Goal: Find specific page/section: Find specific page/section

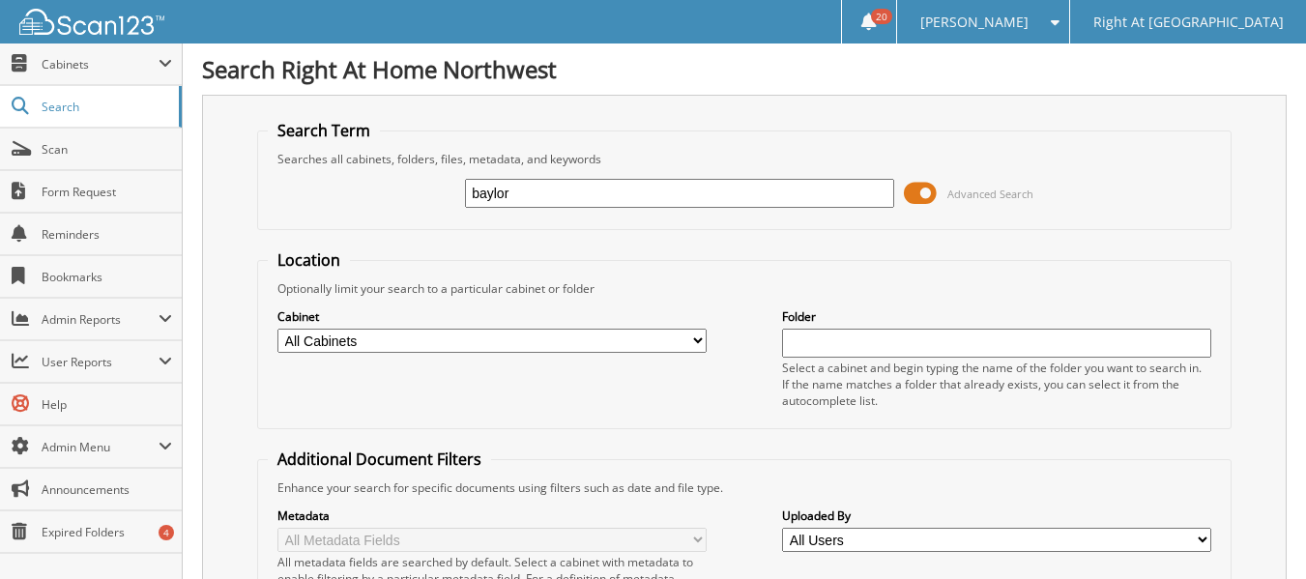
type input "baylor"
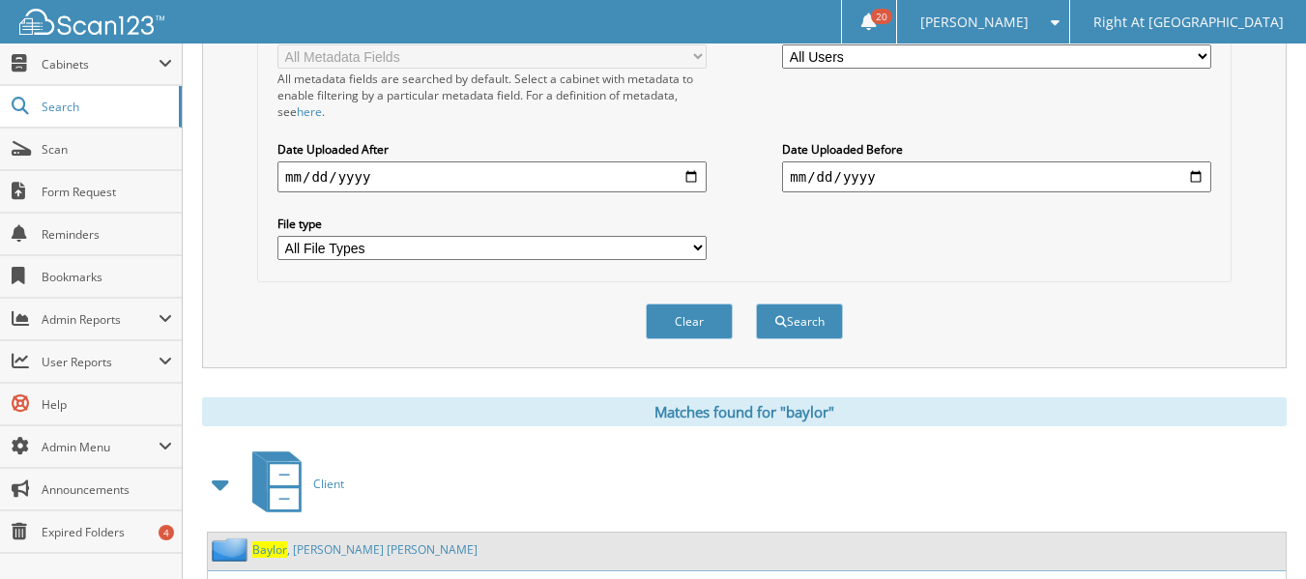
click at [290, 554] on link "[PERSON_NAME]" at bounding box center [364, 549] width 225 height 16
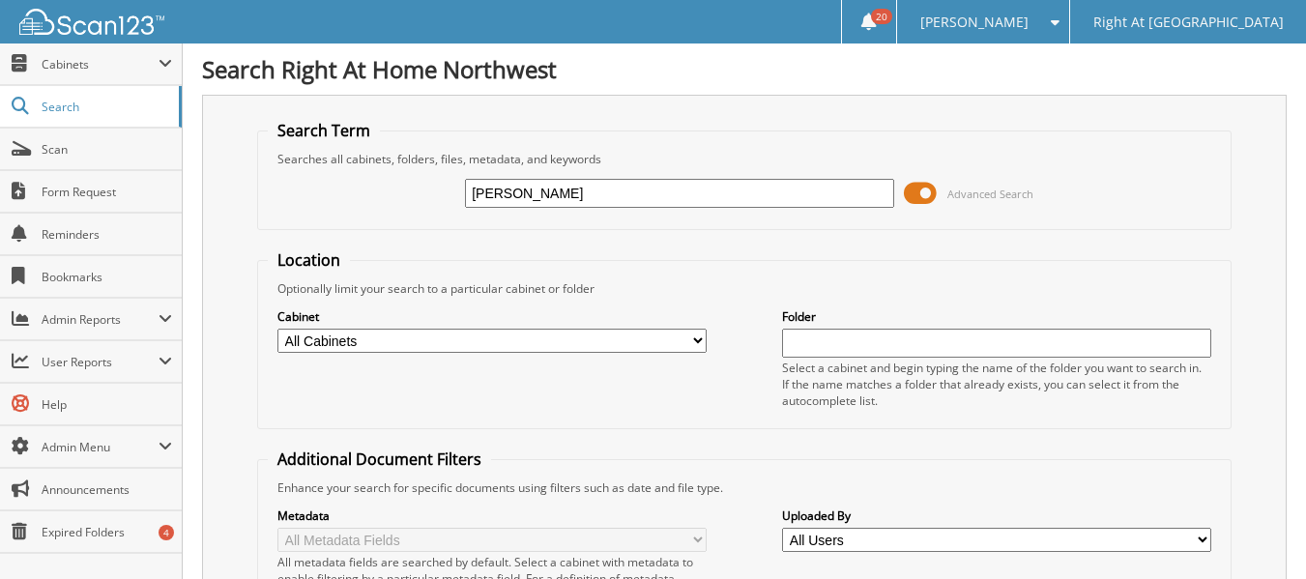
type input "brough"
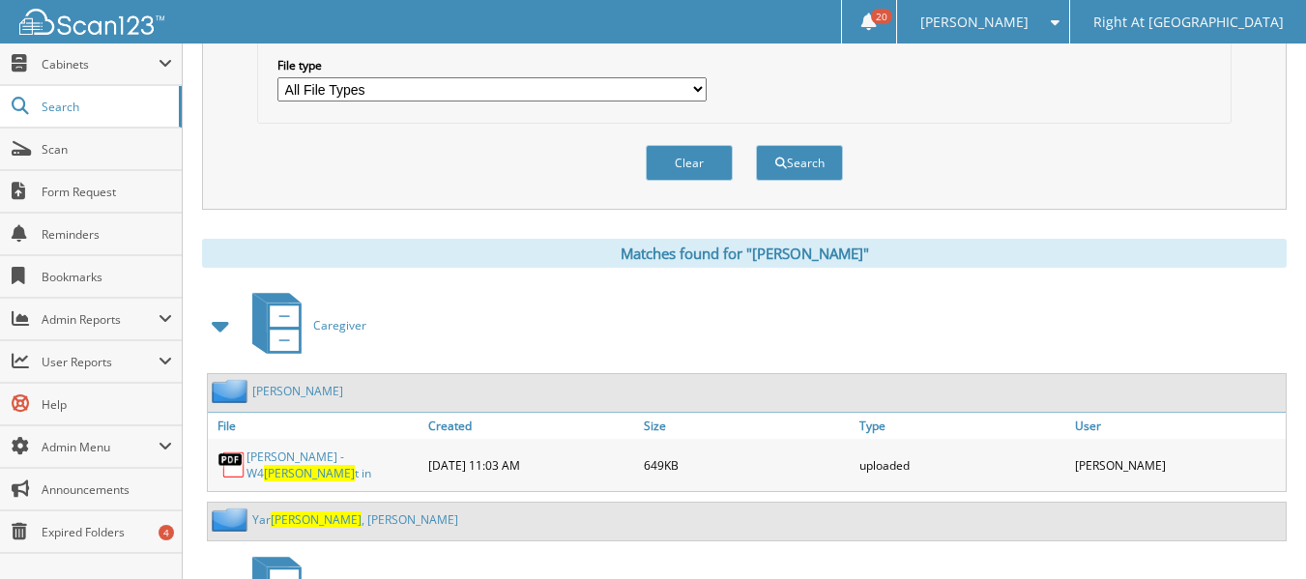
scroll to position [773, 0]
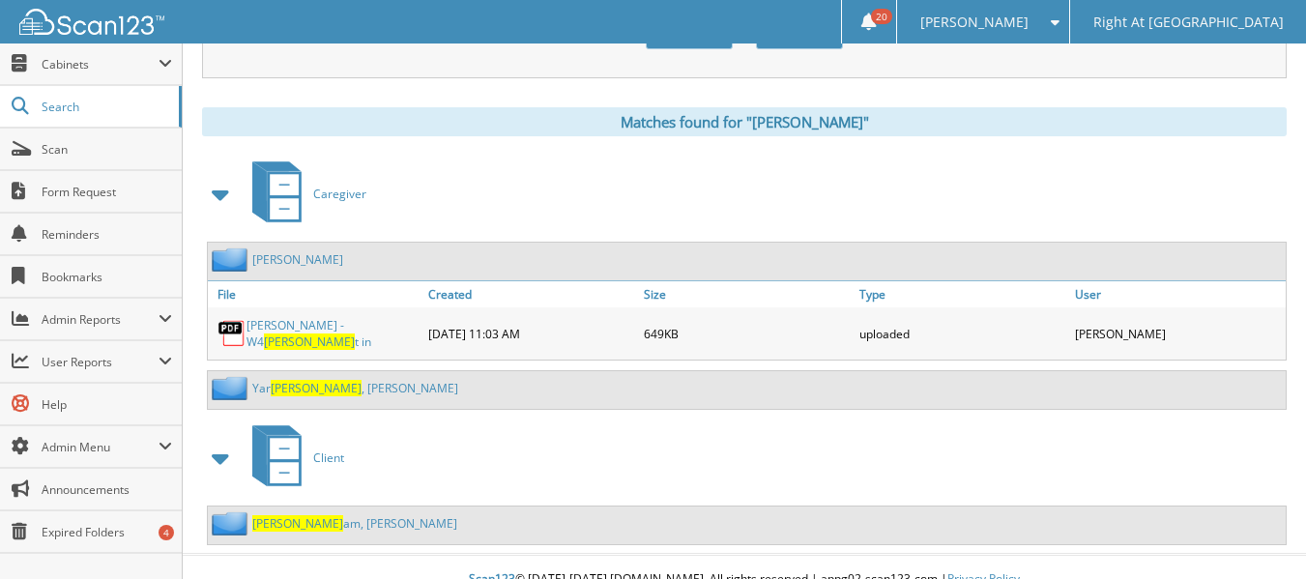
click at [298, 515] on link "Brough am, Leslie" at bounding box center [354, 523] width 205 height 16
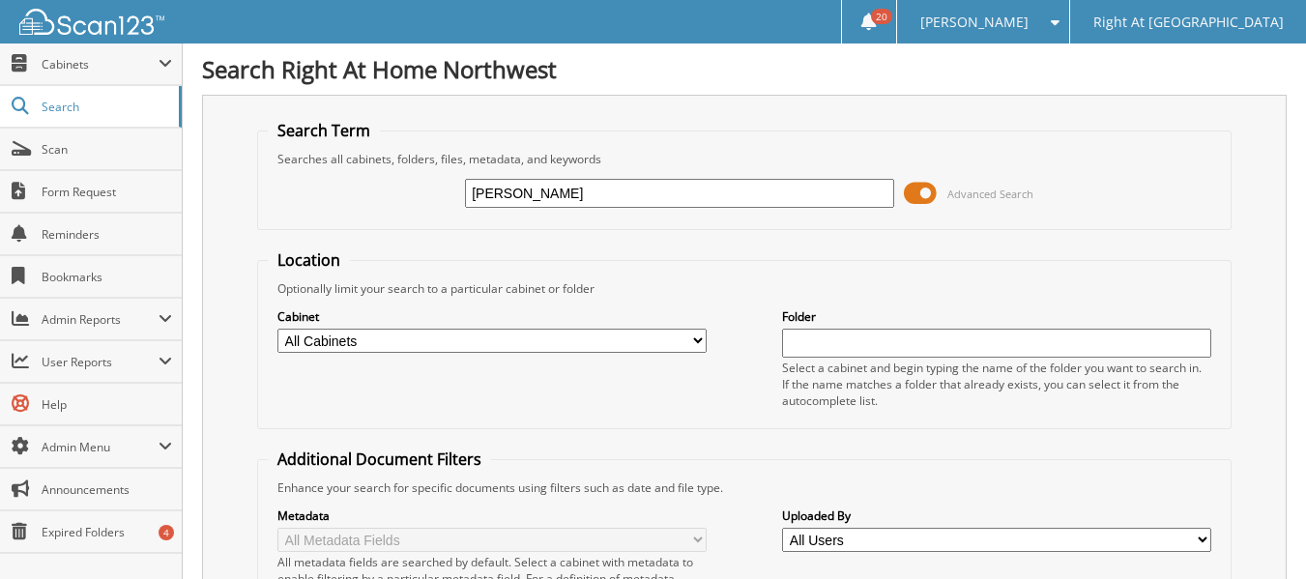
type input "blake"
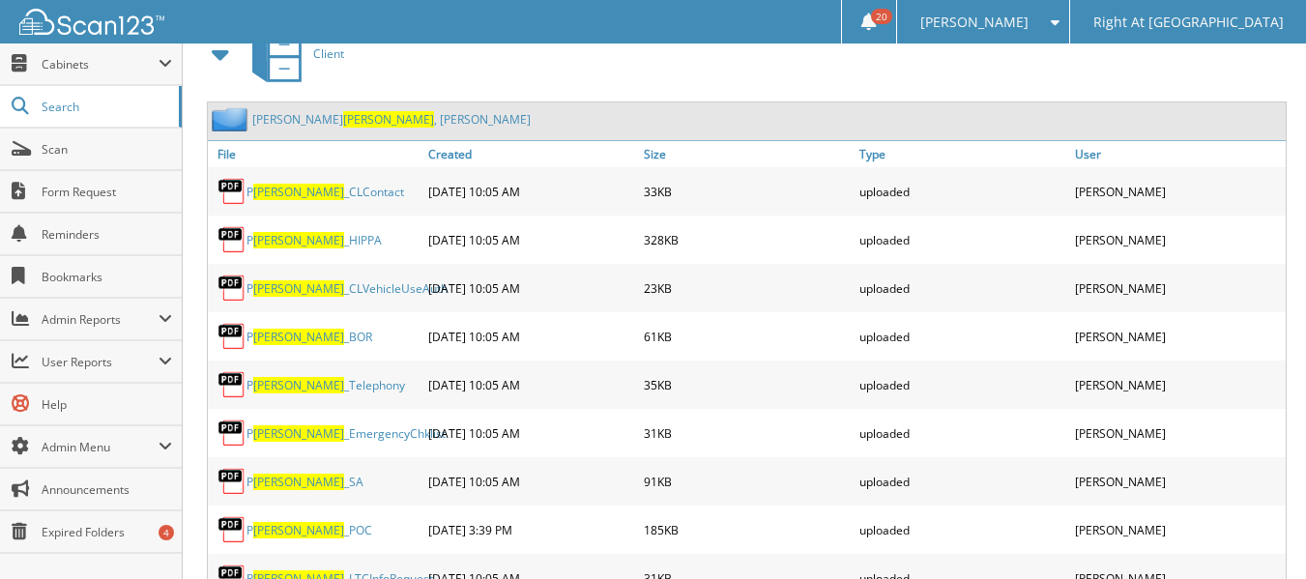
scroll to position [870, 0]
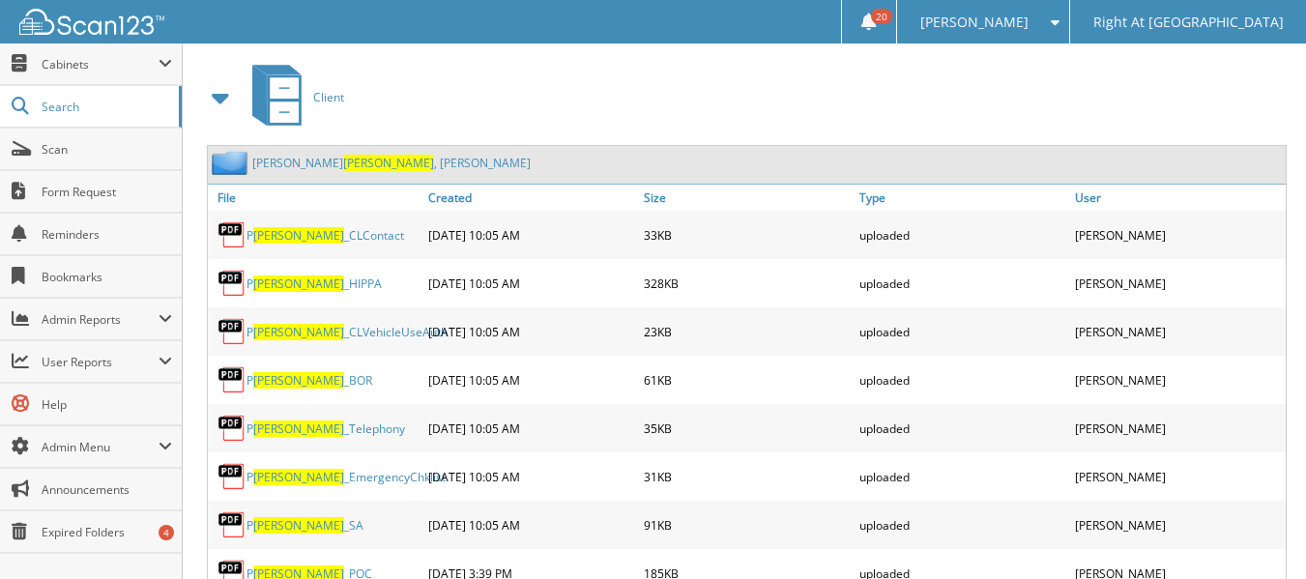
click at [343, 162] on span "Blake" at bounding box center [388, 163] width 91 height 16
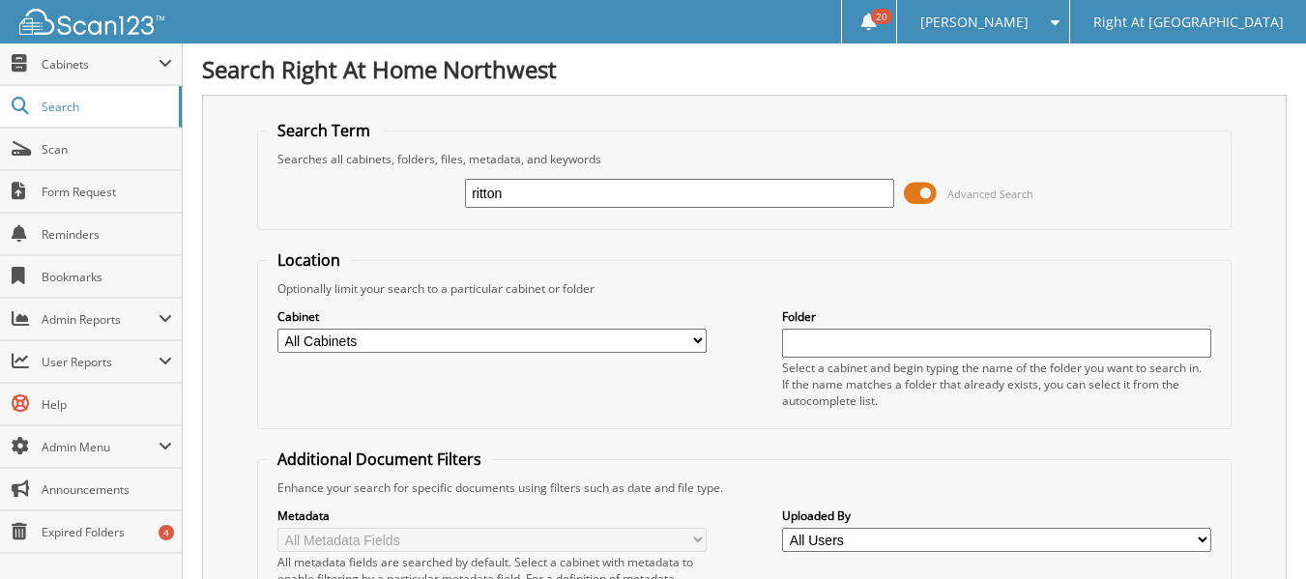
type input "ritton"
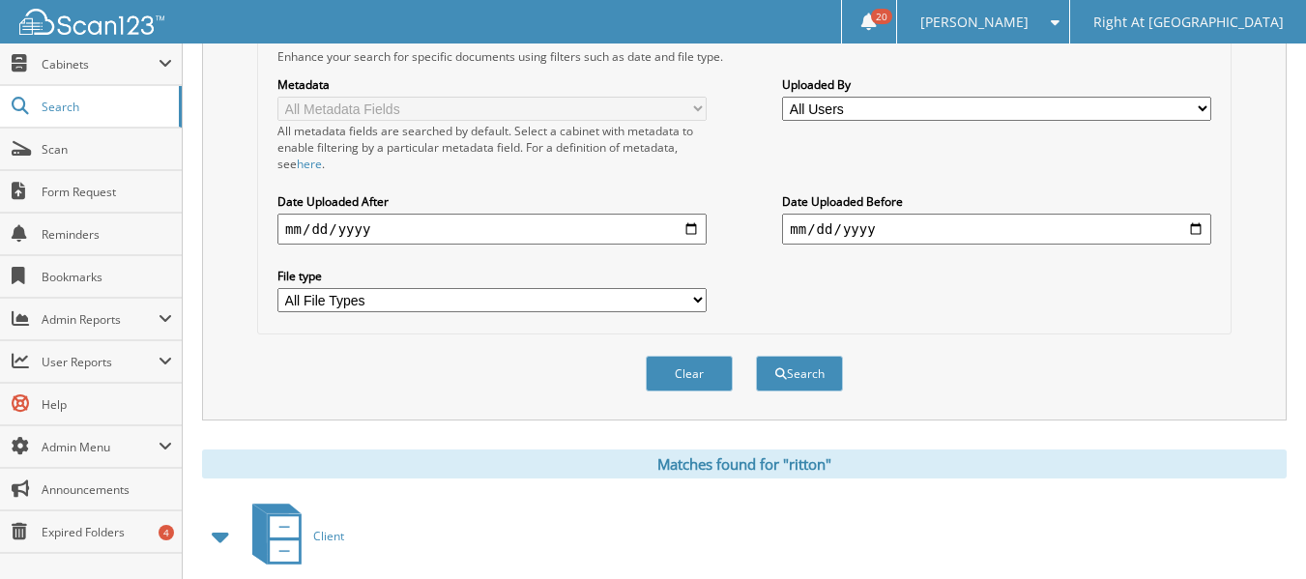
scroll to position [580, 0]
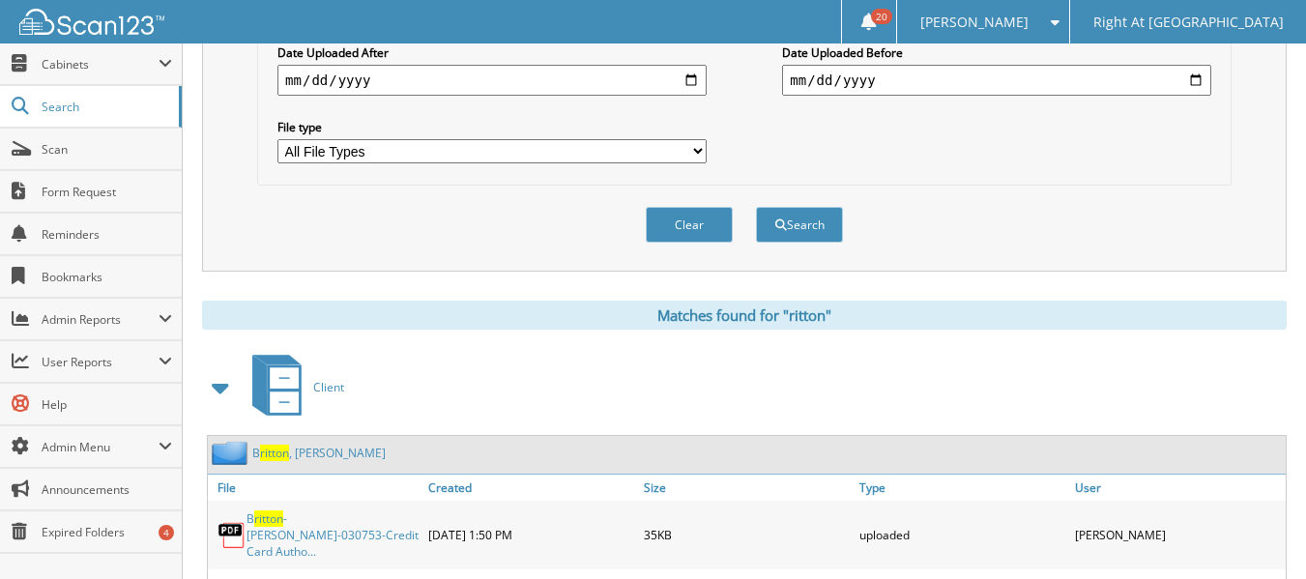
click at [289, 450] on span "ritton" at bounding box center [274, 453] width 29 height 16
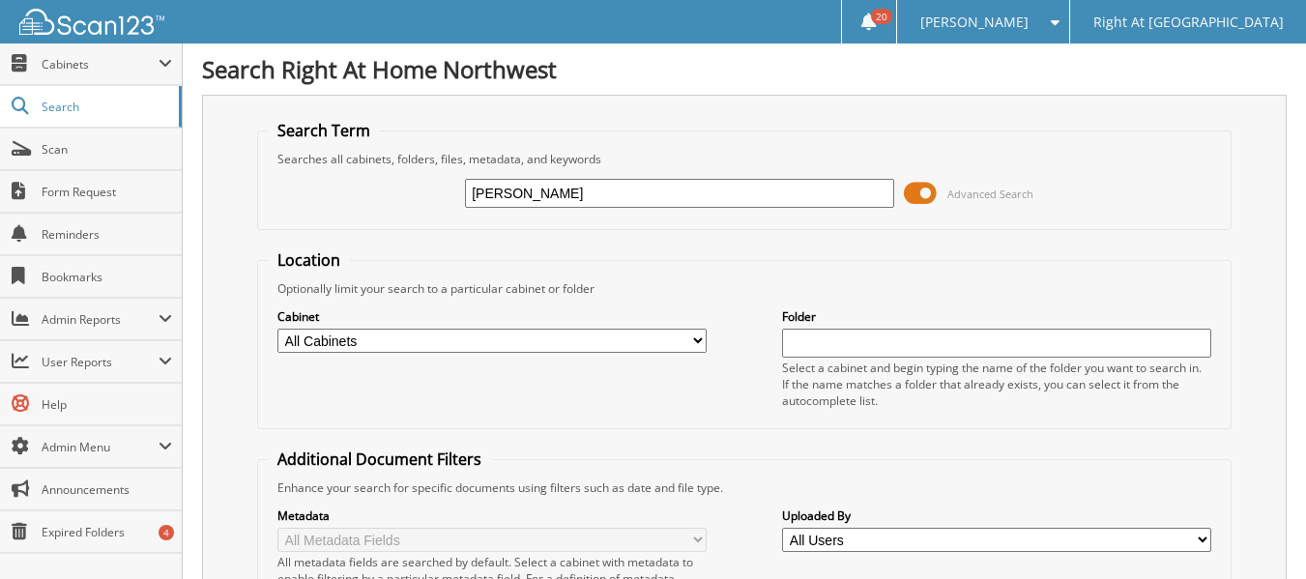
type input "dixie"
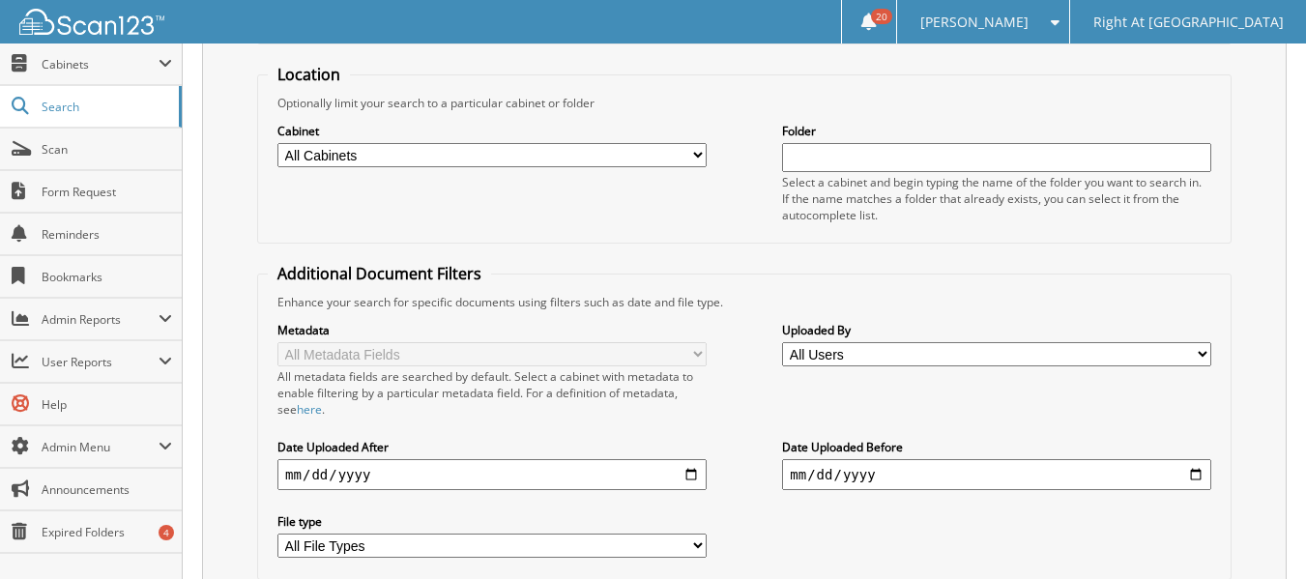
scroll to position [483, 0]
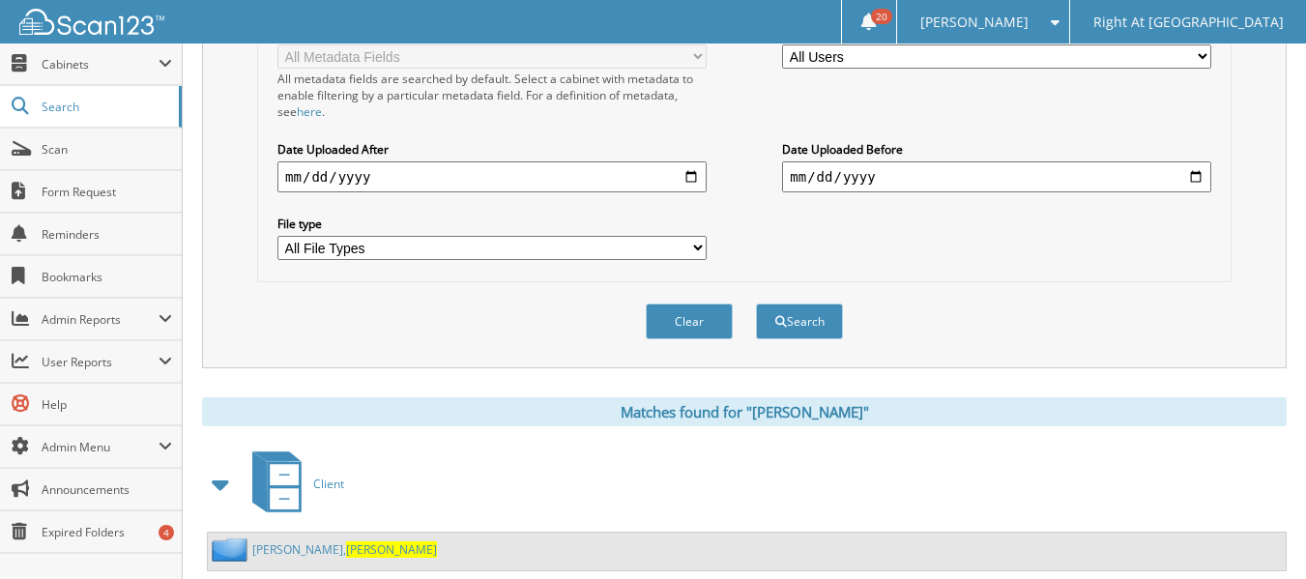
click at [346, 544] on span "Dixie" at bounding box center [391, 549] width 91 height 16
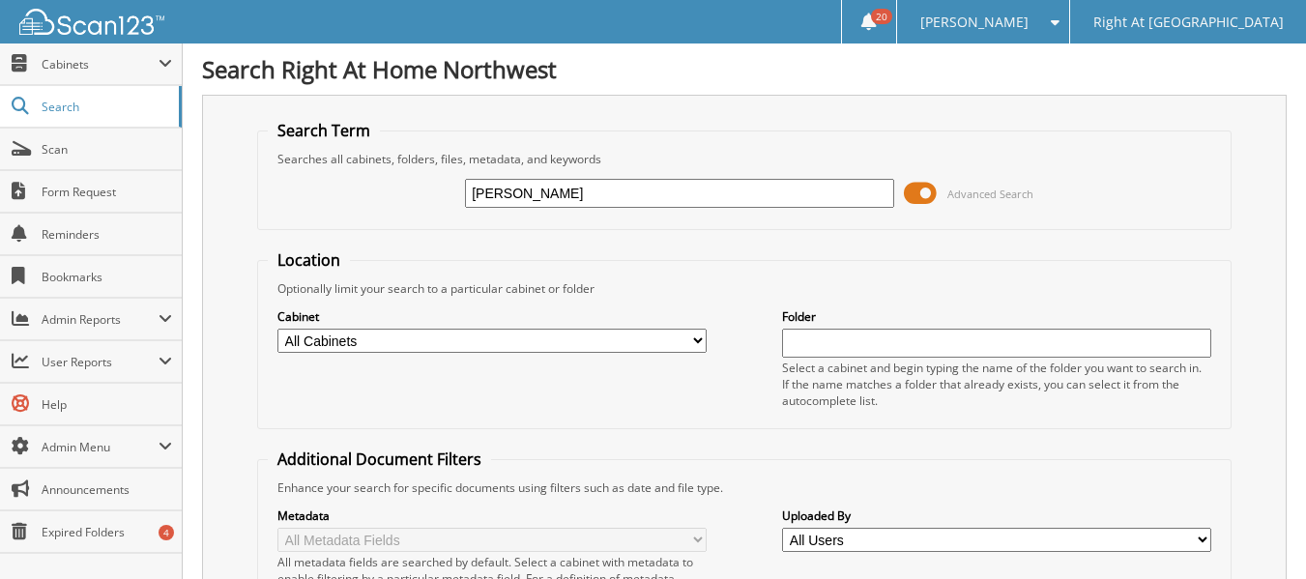
type input "[PERSON_NAME]"
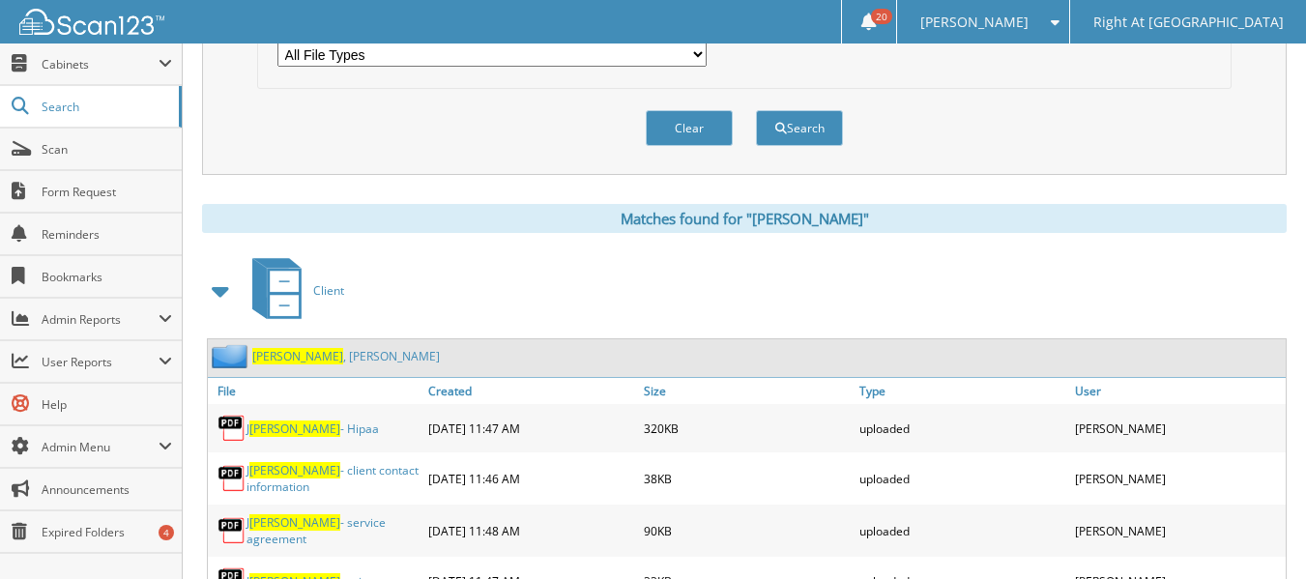
click at [284, 357] on span "[PERSON_NAME]" at bounding box center [297, 356] width 91 height 16
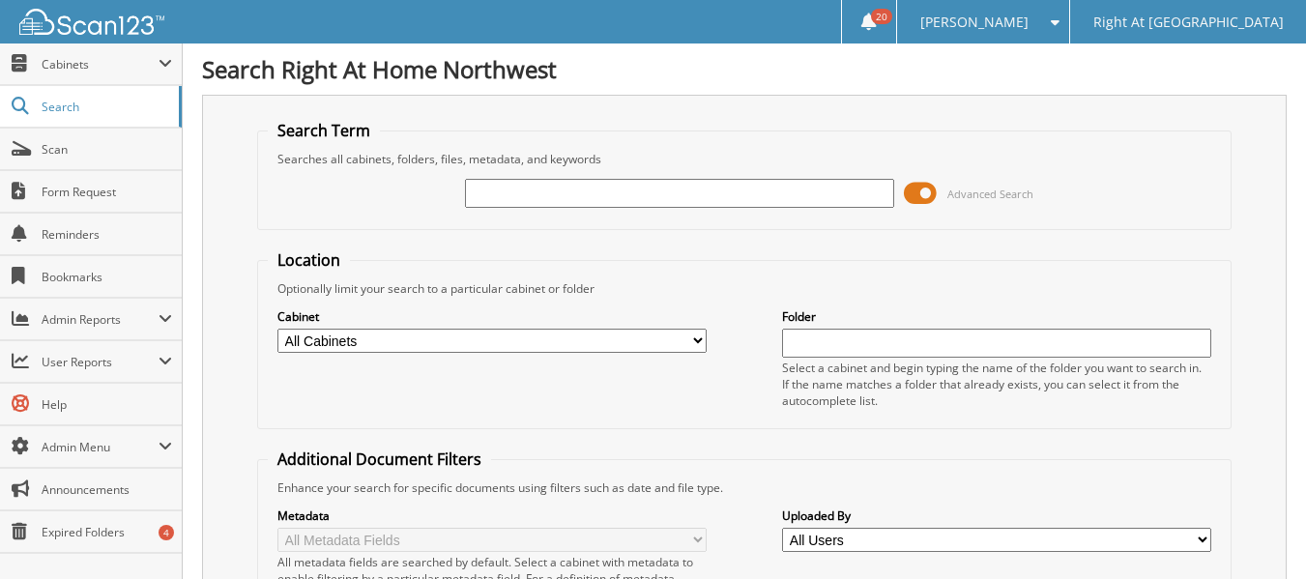
click at [513, 194] on input "text" at bounding box center [679, 193] width 429 height 29
type input "hester"
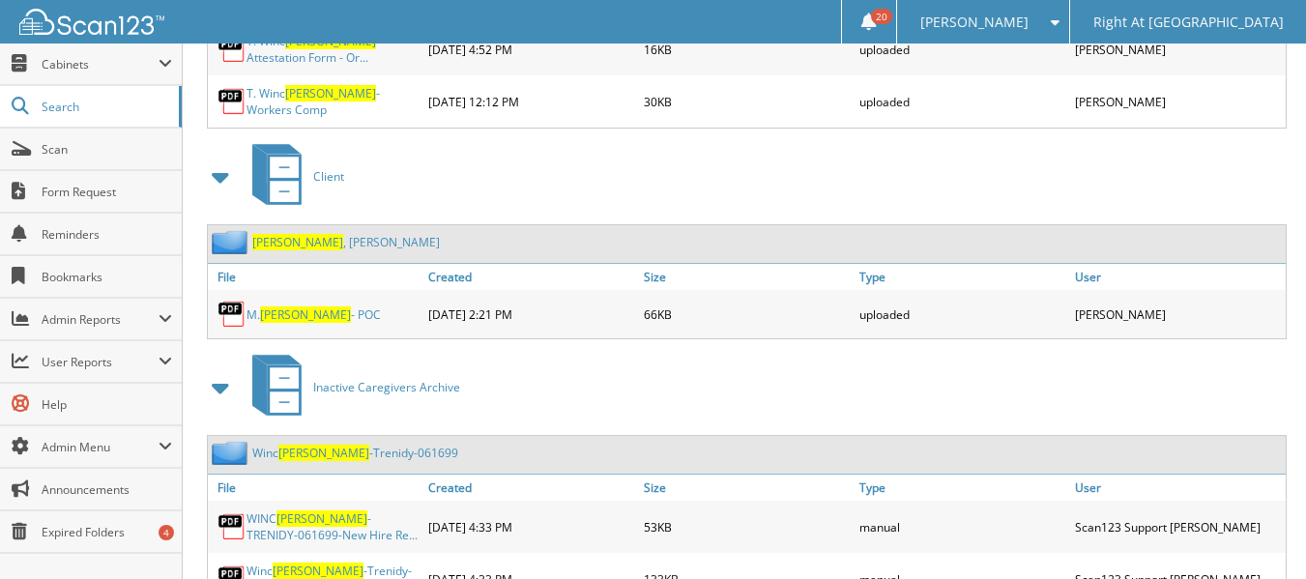
scroll to position [3867, 0]
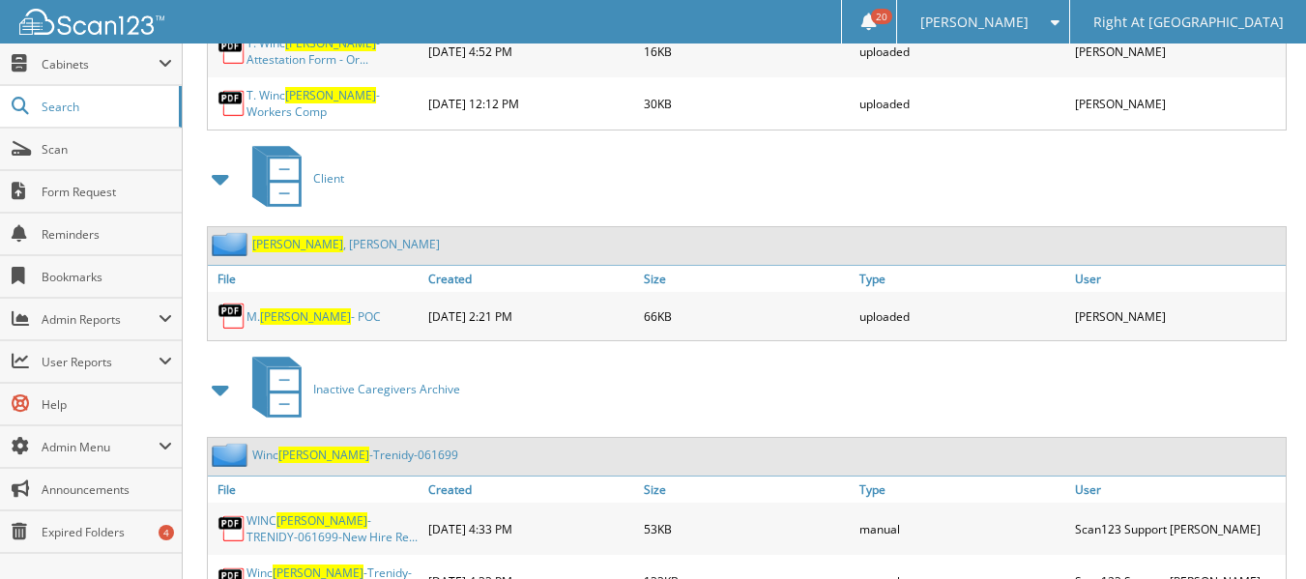
click at [299, 236] on link "Hester , Melanie" at bounding box center [346, 244] width 188 height 16
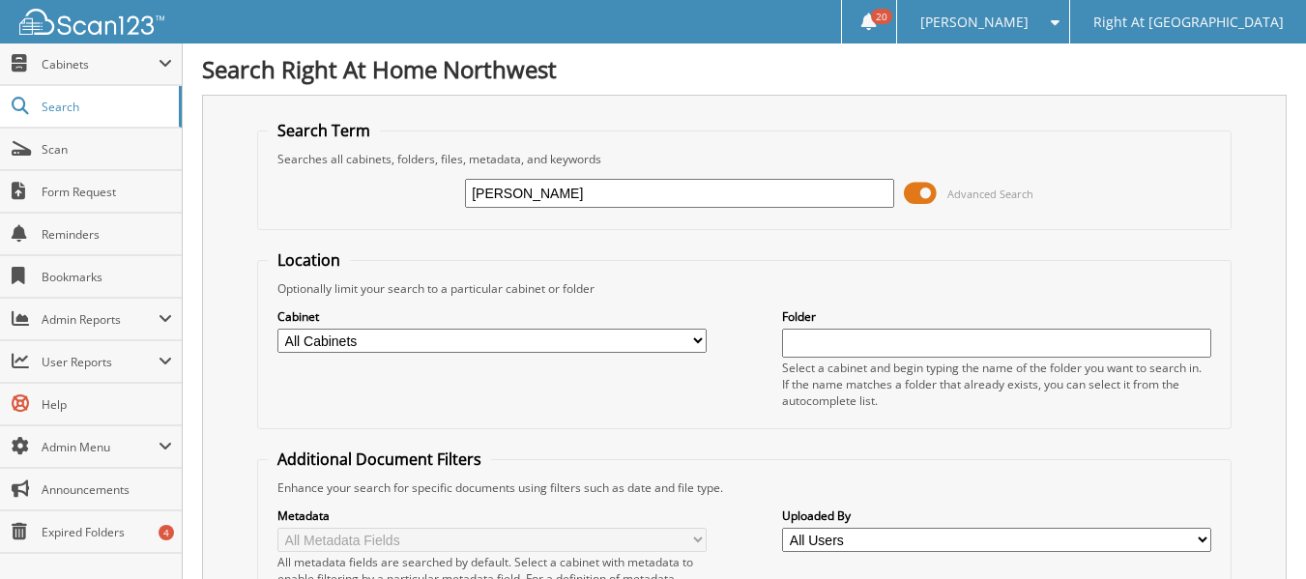
type input "[PERSON_NAME]"
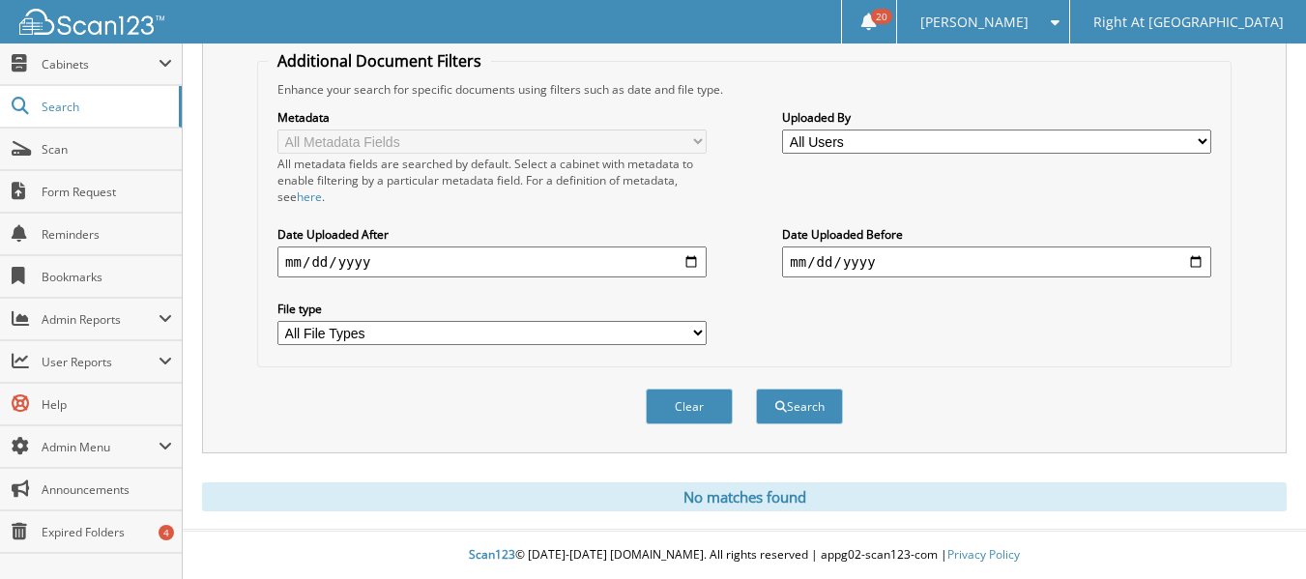
scroll to position [13, 0]
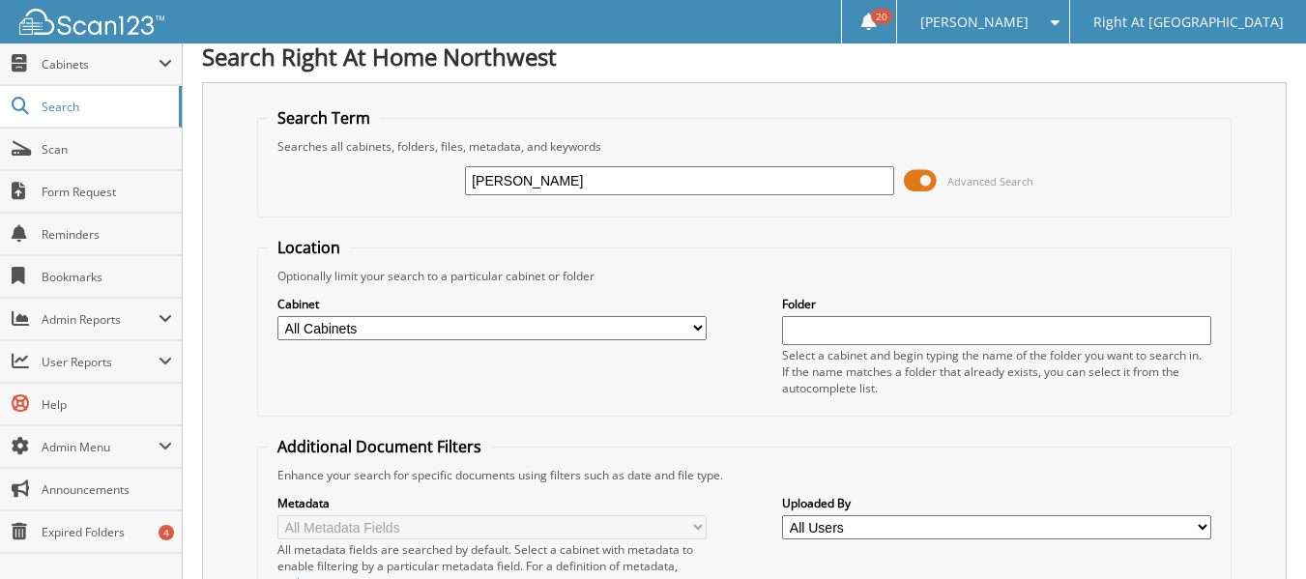
drag, startPoint x: 511, startPoint y: 185, endPoint x: 442, endPoint y: 185, distance: 69.6
click at [442, 185] on div "[PERSON_NAME] Advanced Search" at bounding box center [744, 181] width 953 height 52
type input "[PERSON_NAME]"
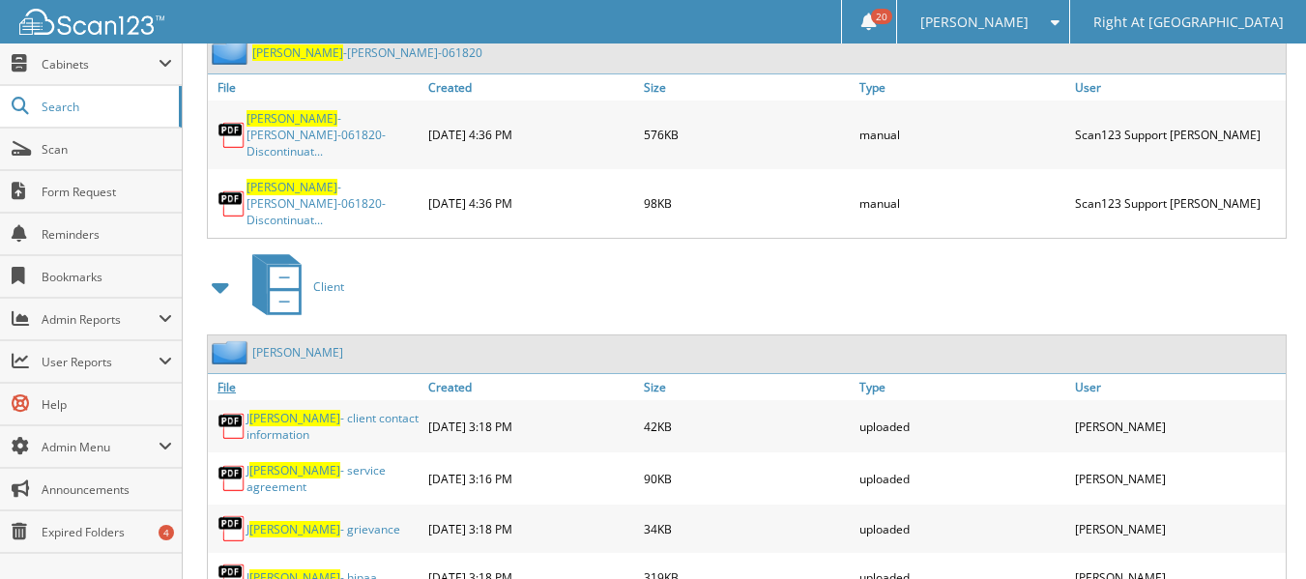
scroll to position [1450, 0]
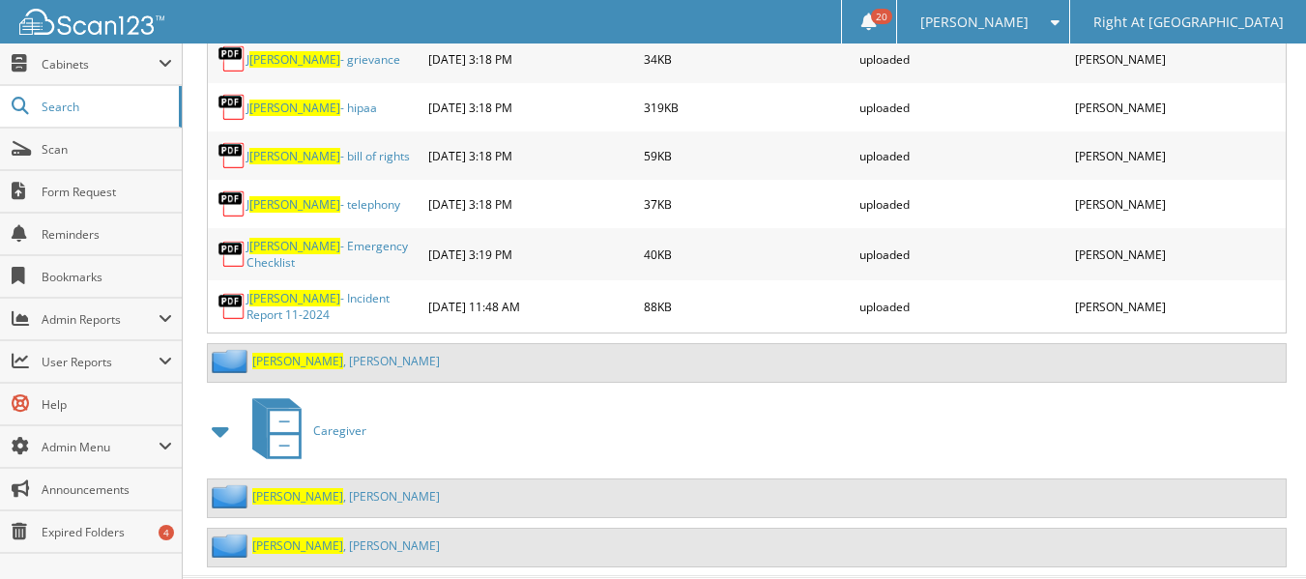
click at [307, 353] on link "Johnston , Judy" at bounding box center [346, 361] width 188 height 16
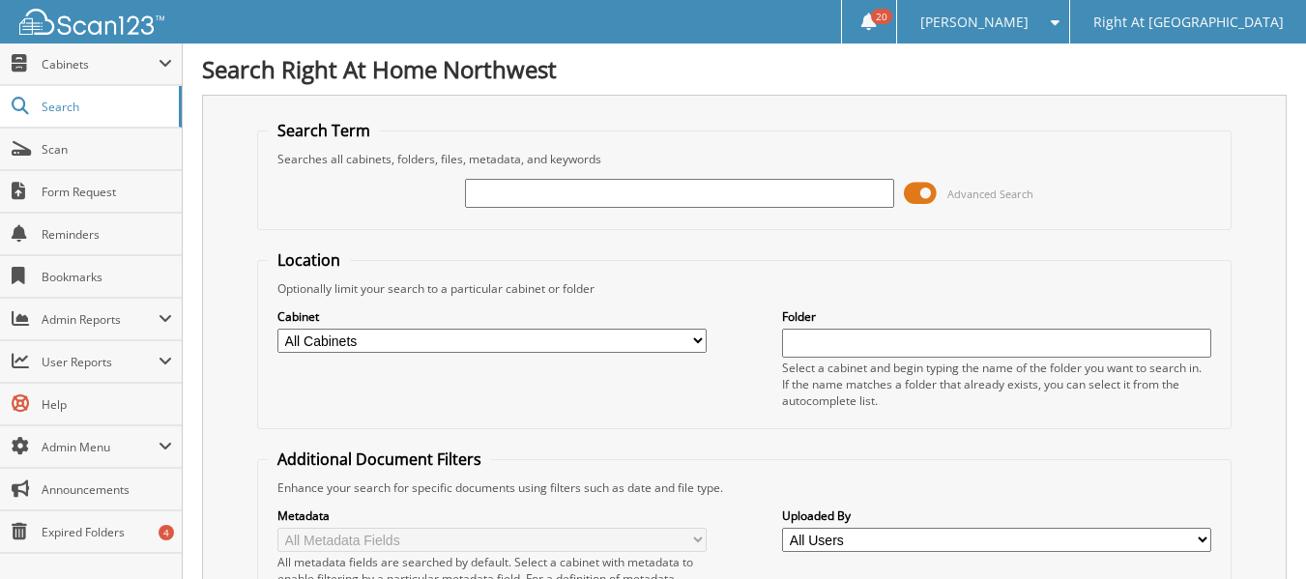
click at [620, 190] on input "text" at bounding box center [679, 193] width 429 height 29
type input "[PERSON_NAME]"
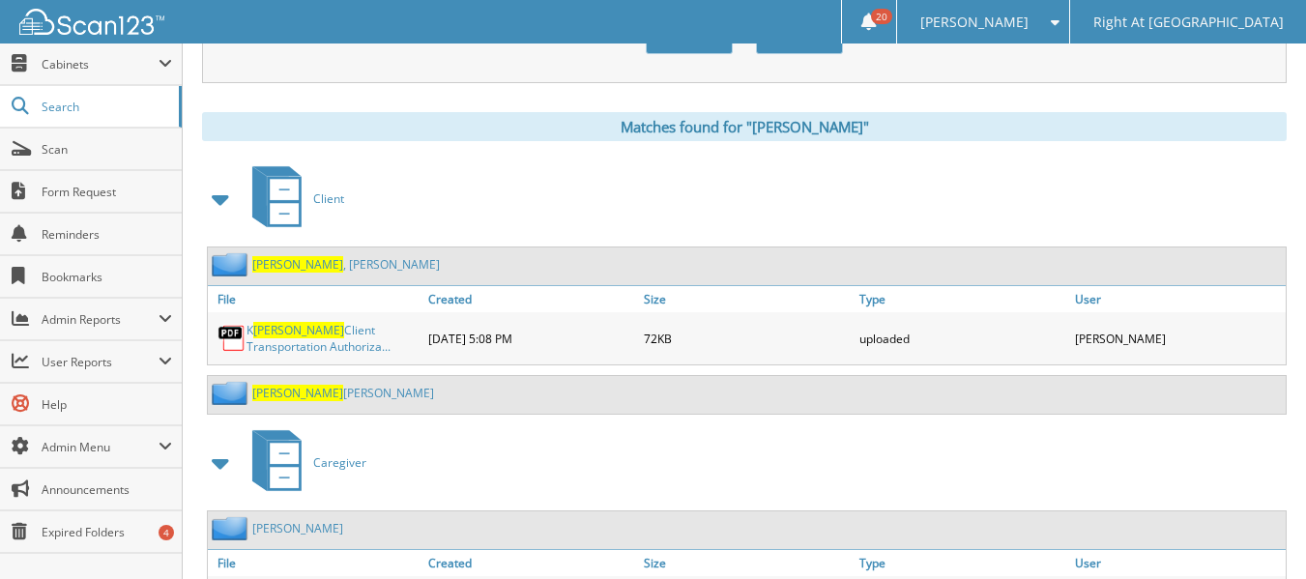
scroll to position [773, 0]
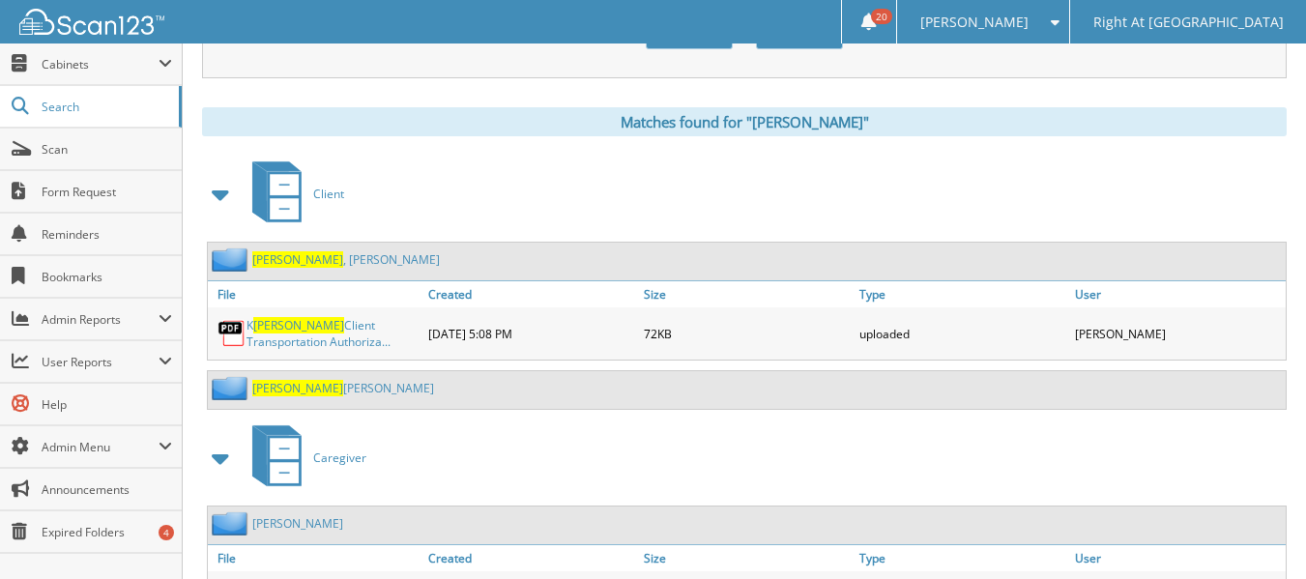
click at [286, 259] on link "Gass , Kathleen" at bounding box center [346, 259] width 188 height 16
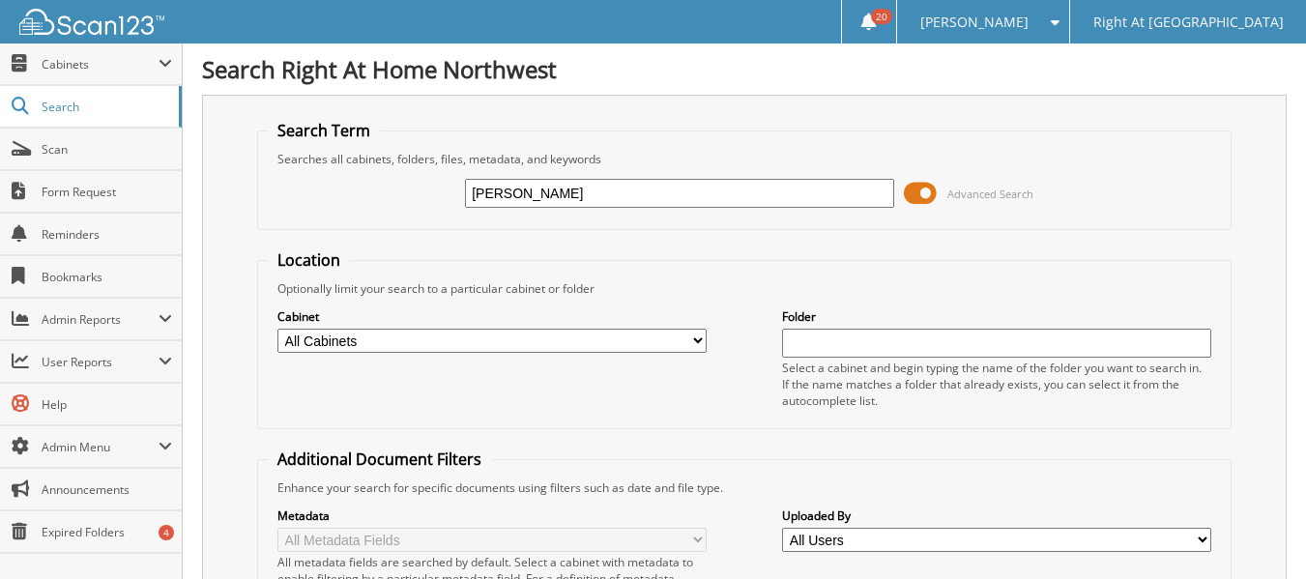
type input "kirsch"
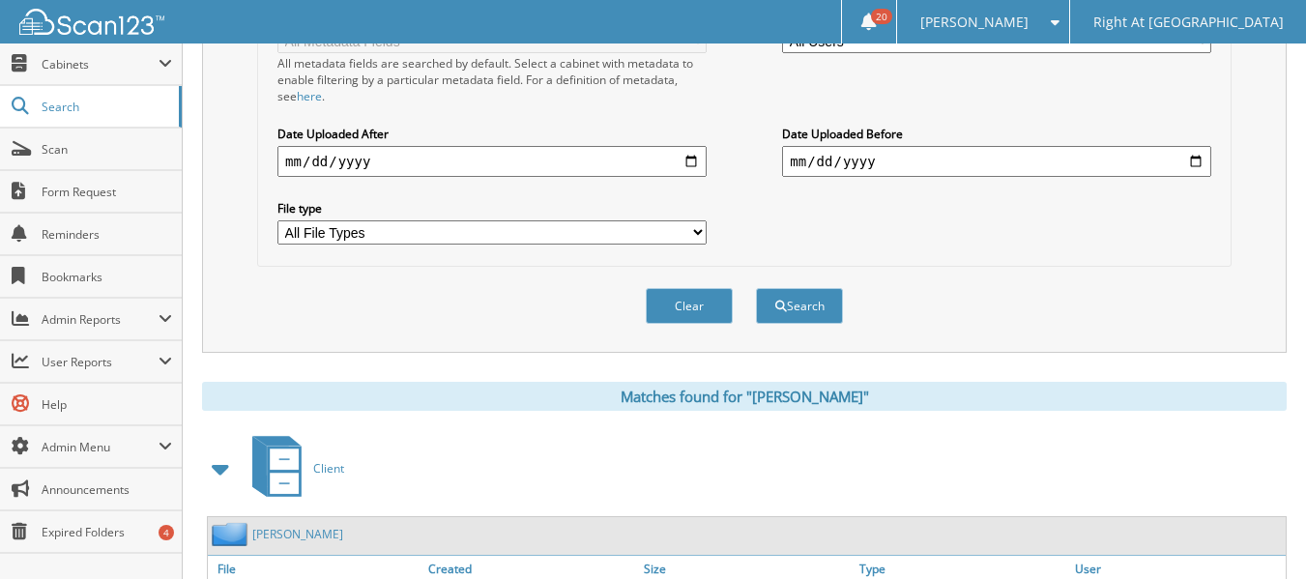
scroll to position [610, 0]
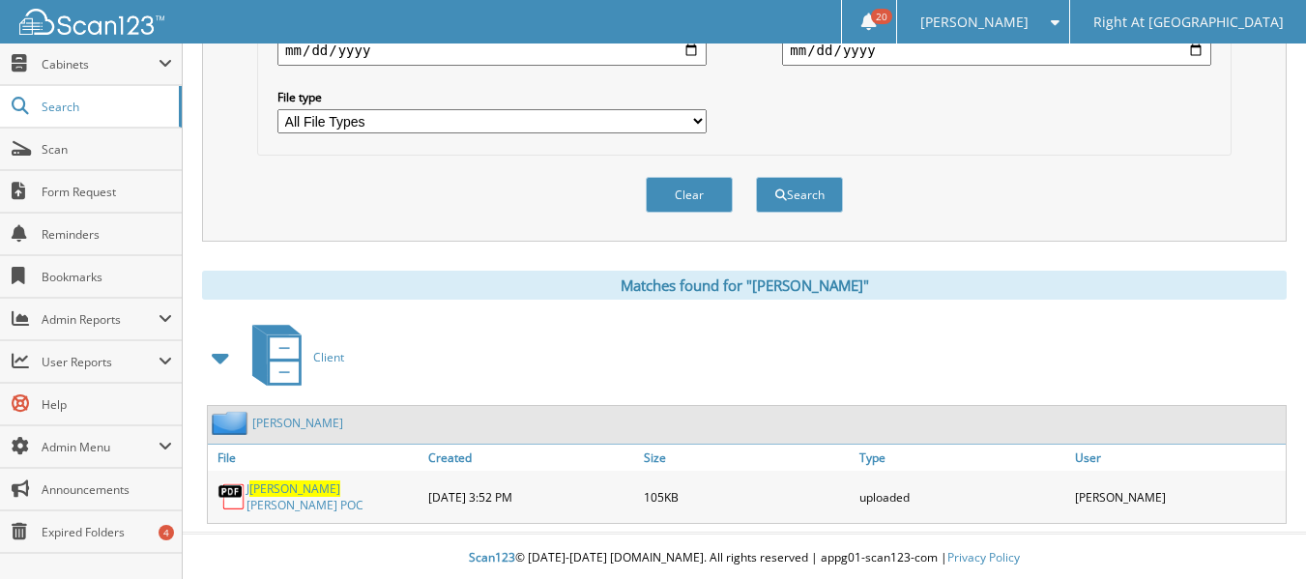
click at [282, 424] on link "[PERSON_NAME]" at bounding box center [297, 423] width 91 height 16
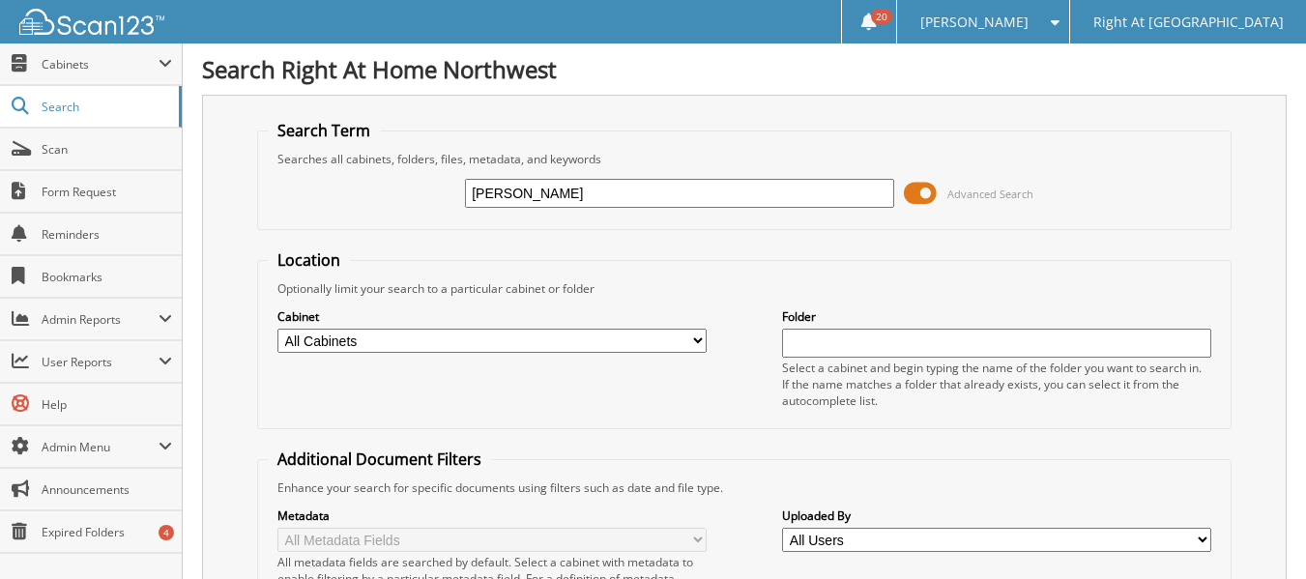
type input "[PERSON_NAME]"
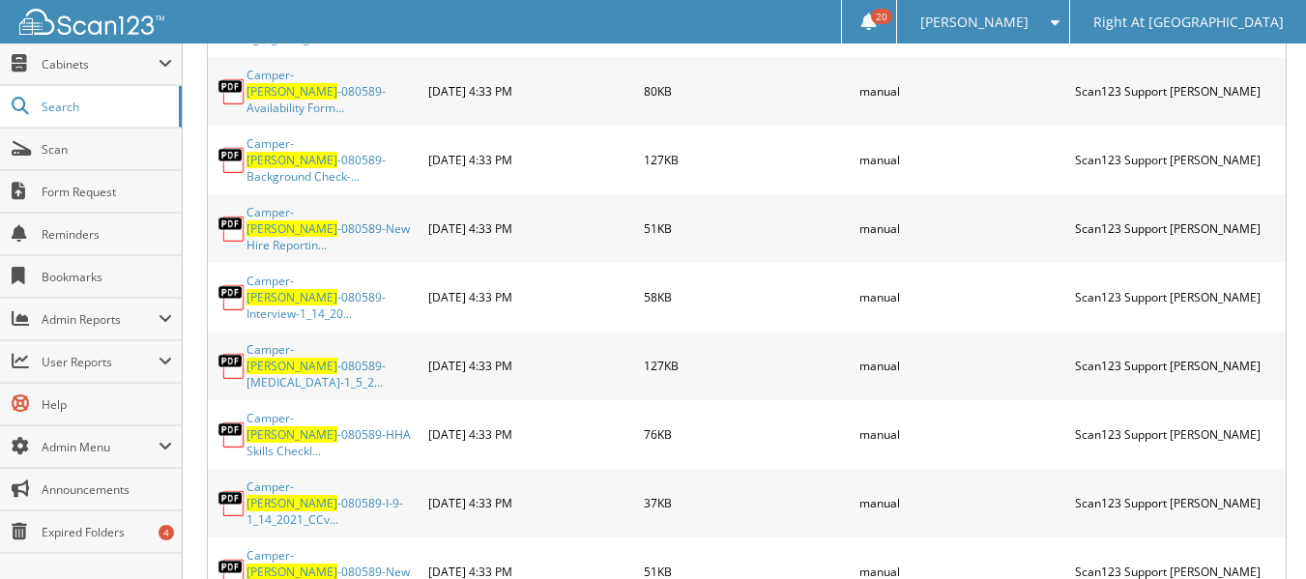
scroll to position [8990, 0]
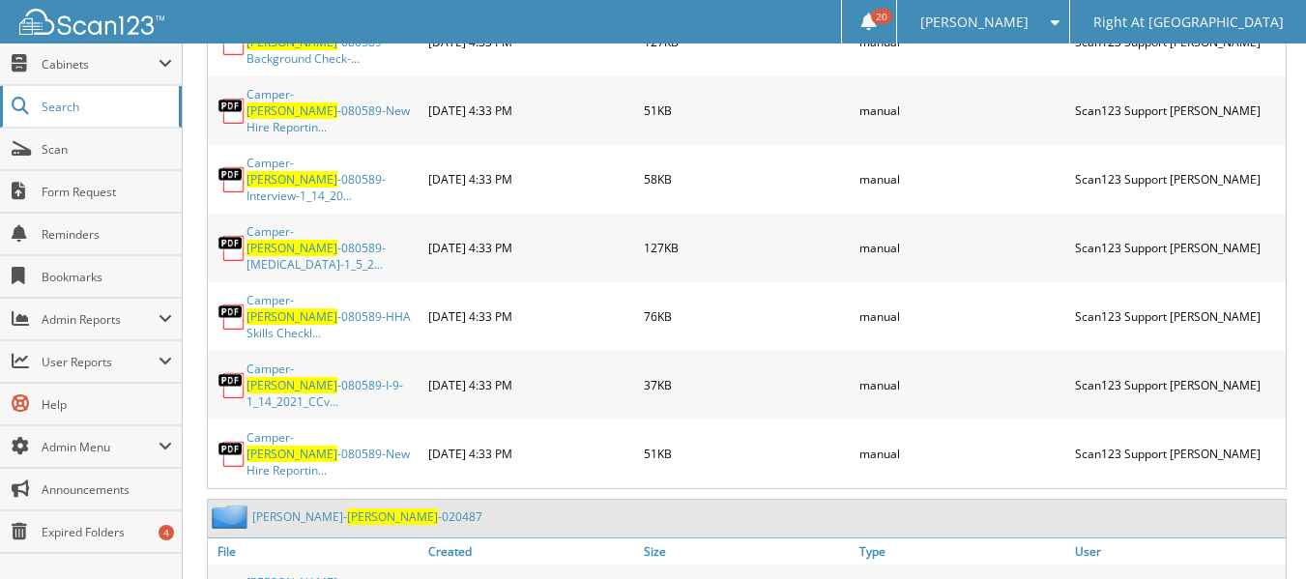
click at [113, 116] on link "Search" at bounding box center [91, 107] width 182 height 42
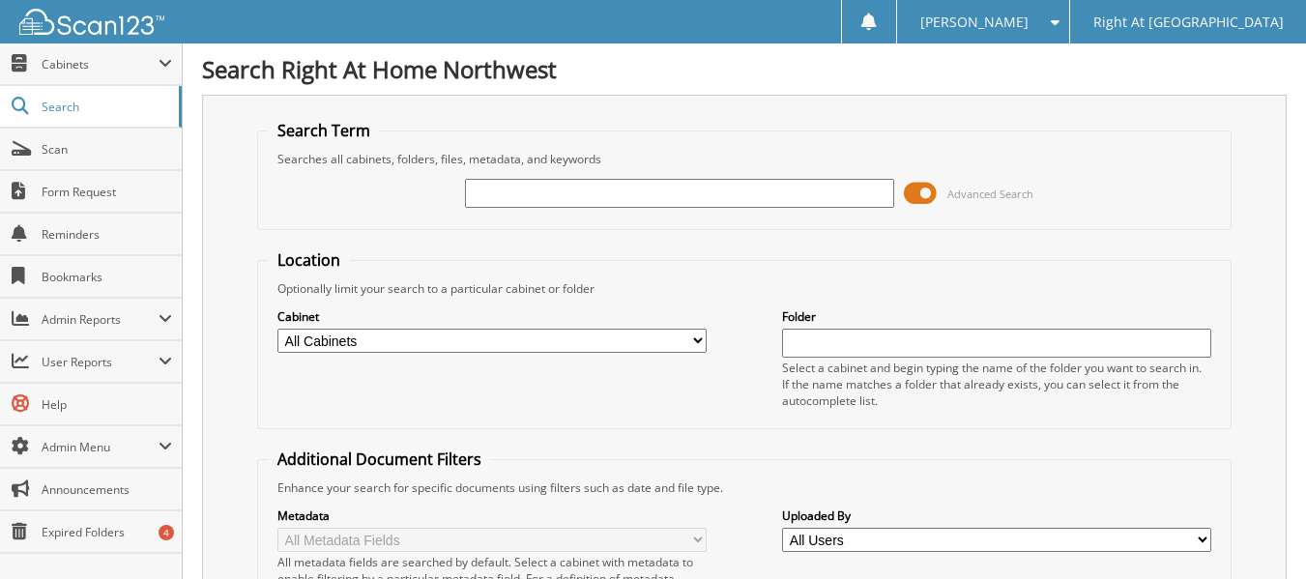
click at [429, 347] on select "All Cabinets Caregiver Client Inactive Caregivers Archive Inactive Client Archi…" at bounding box center [491, 341] width 429 height 24
select select "36561"
click at [277, 329] on select "All Cabinets Caregiver Client Inactive Caregivers Archive Inactive Client Archi…" at bounding box center [491, 341] width 429 height 24
click at [522, 194] on input "text" at bounding box center [679, 193] width 429 height 29
type input "[PERSON_NAME]"
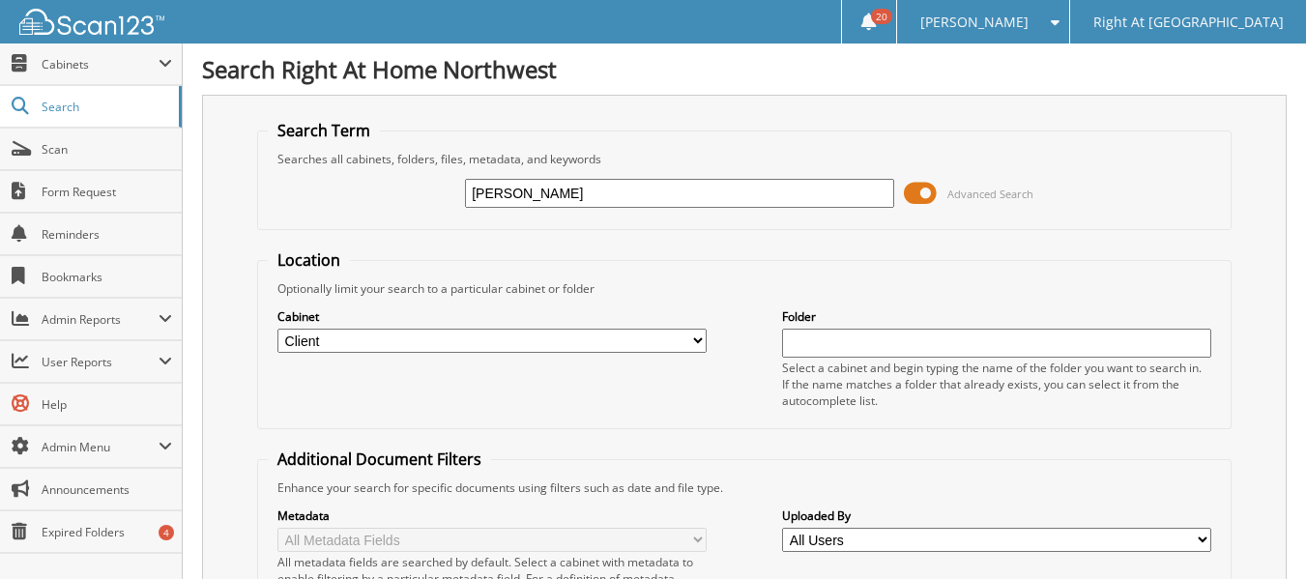
drag, startPoint x: 531, startPoint y: 188, endPoint x: 419, endPoint y: 189, distance: 112.2
click at [419, 189] on div "[PERSON_NAME] Advanced Search" at bounding box center [744, 193] width 953 height 52
type input "[PERSON_NAME]"
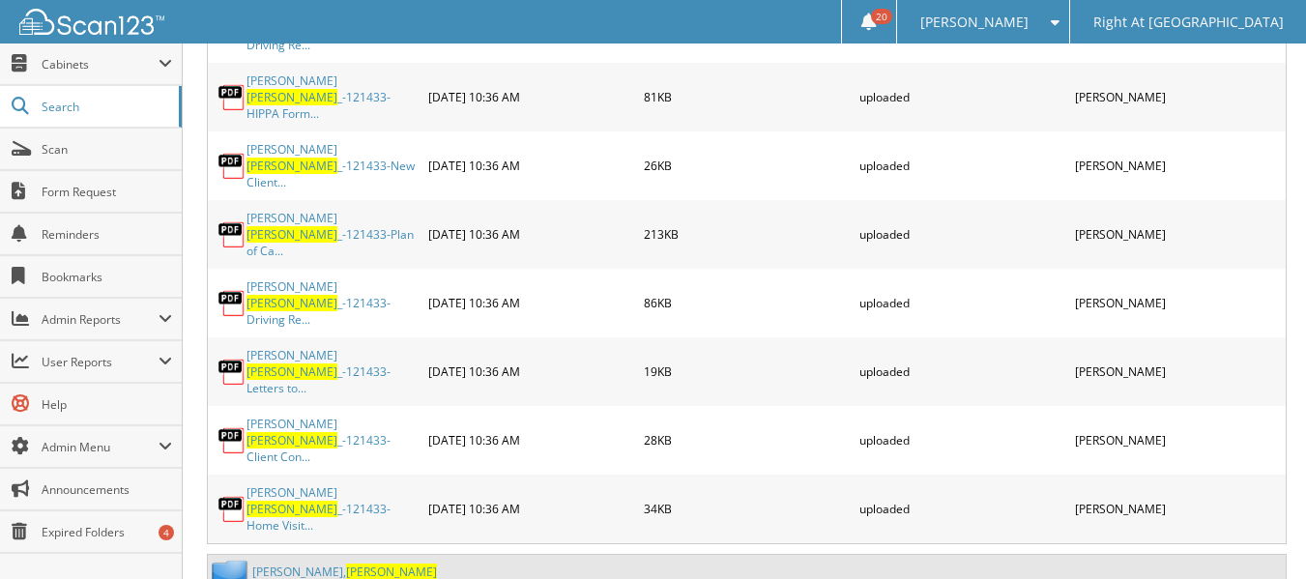
scroll to position [2510, 0]
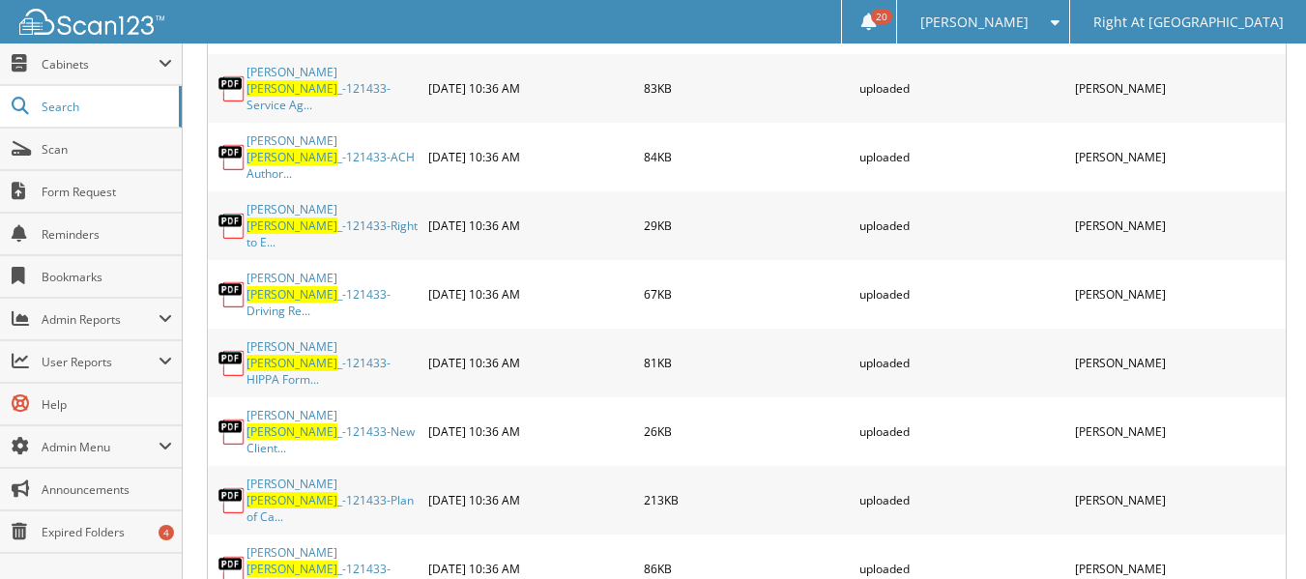
scroll to position [2417, 0]
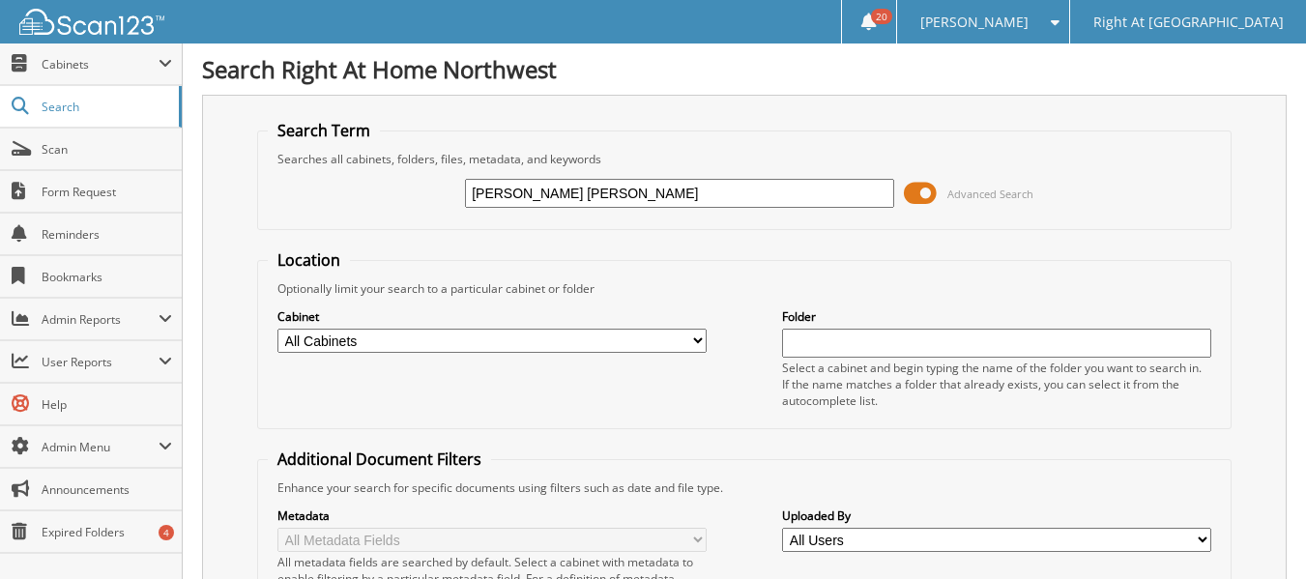
type input "[PERSON_NAME] [PERSON_NAME]"
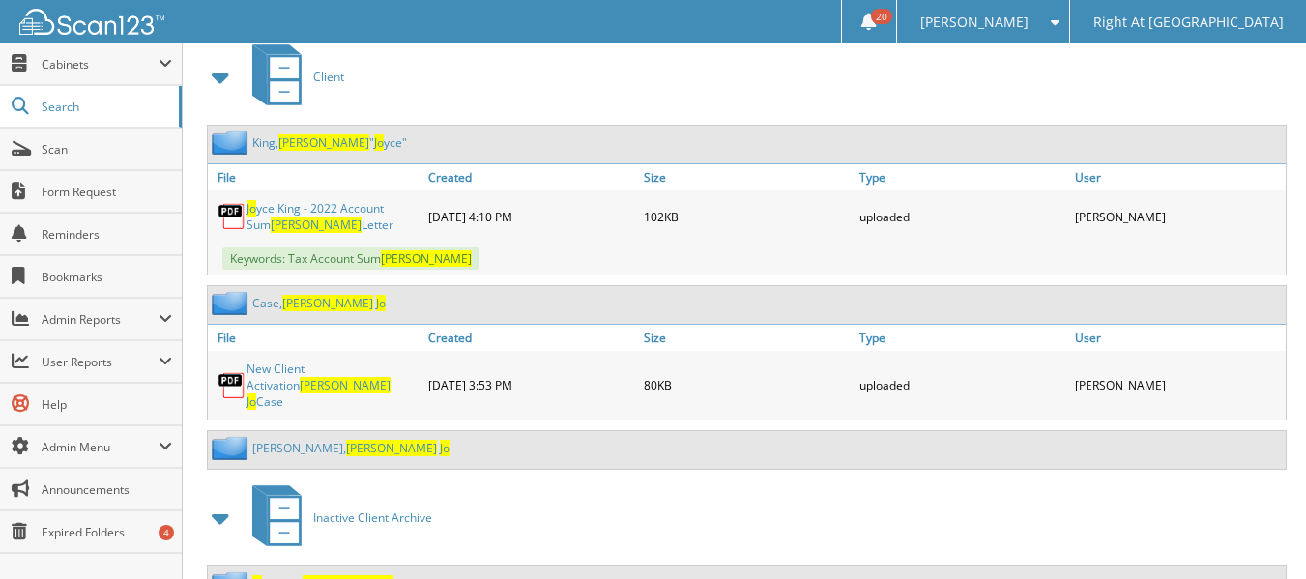
scroll to position [1063, 0]
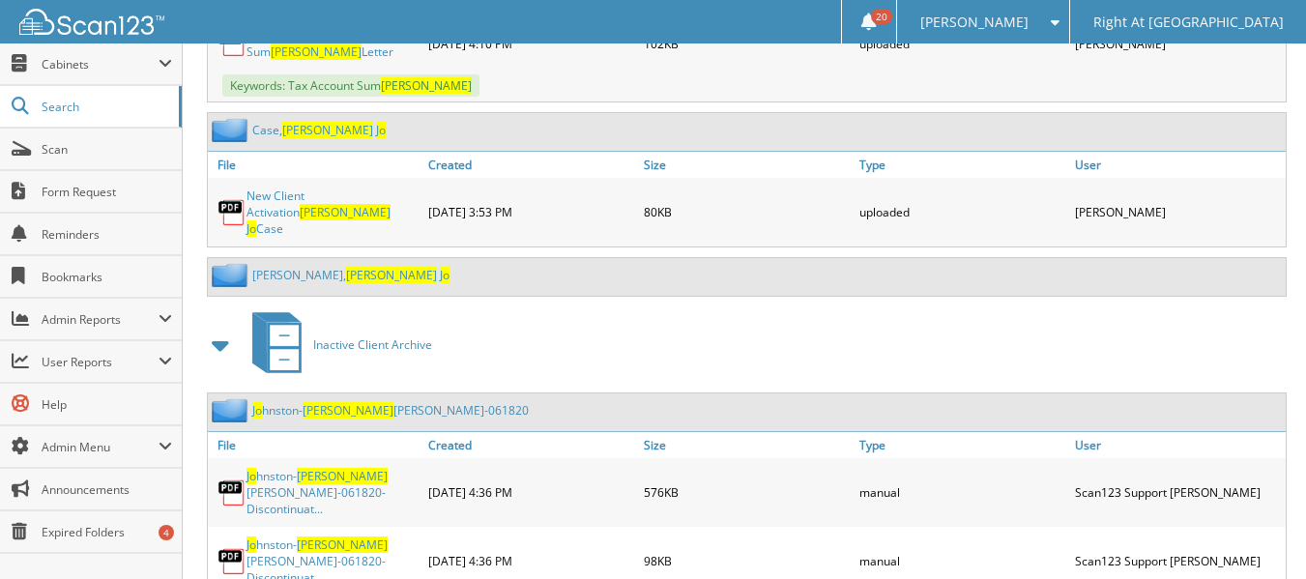
click at [346, 267] on span "[PERSON_NAME]" at bounding box center [391, 275] width 91 height 16
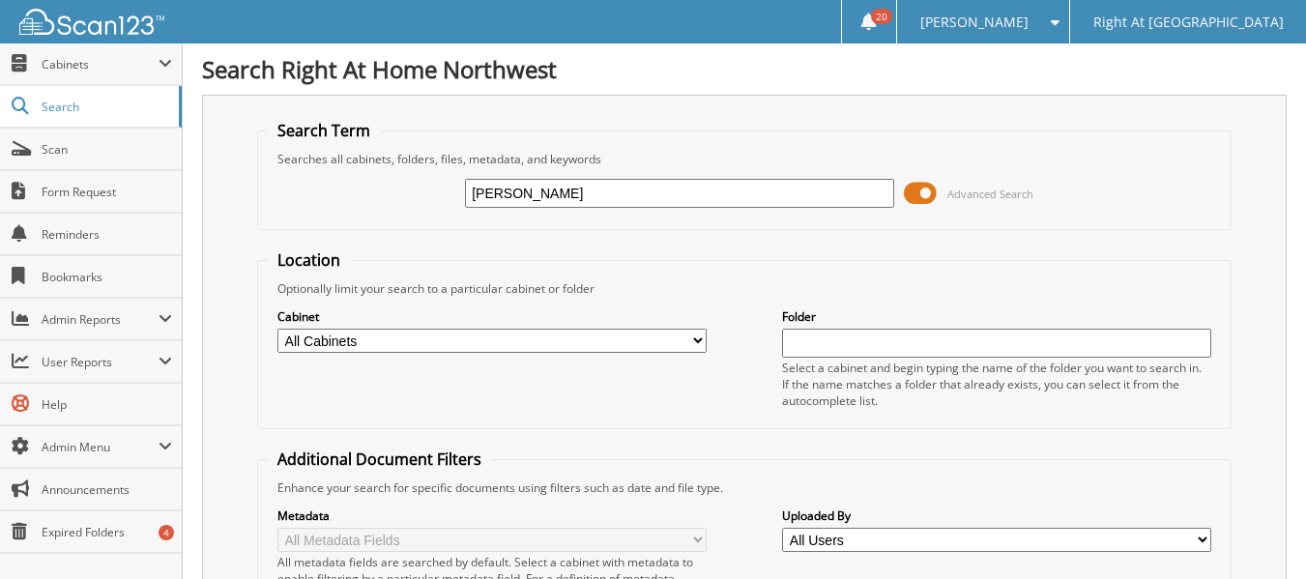
type input "[PERSON_NAME]"
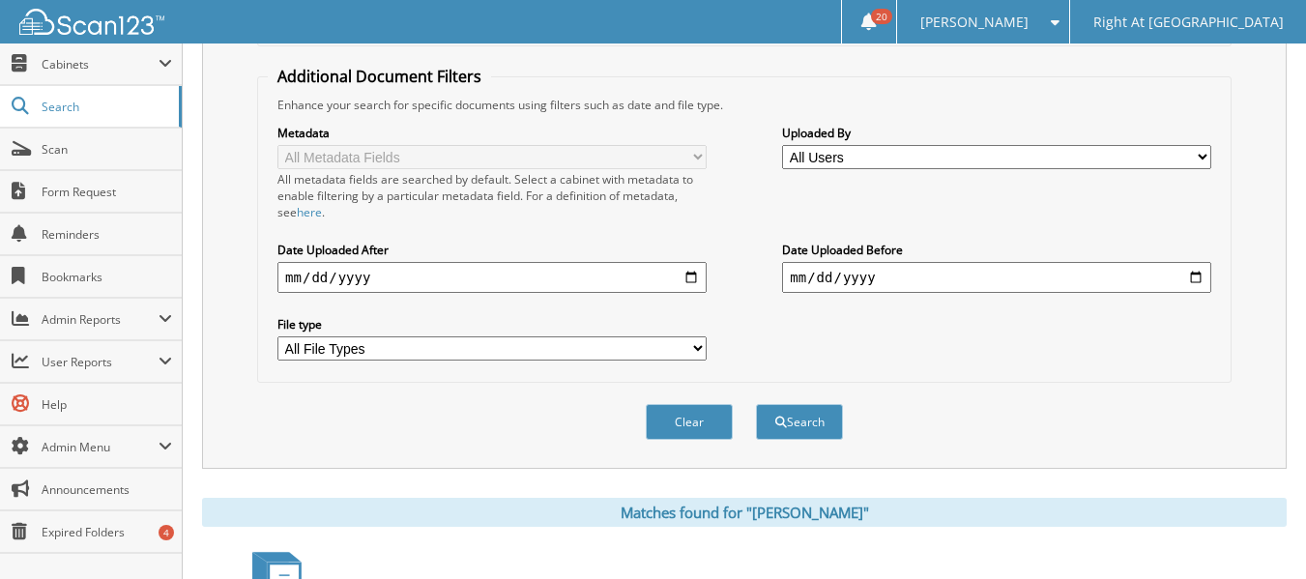
scroll to position [193, 0]
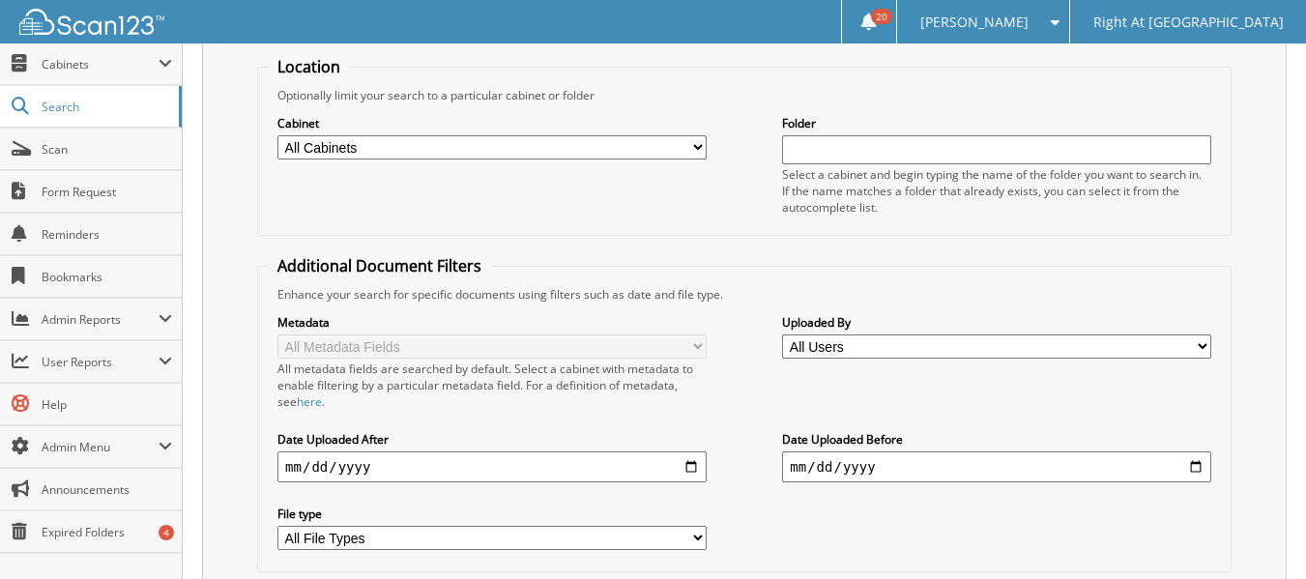
click at [394, 144] on select "All Cabinets Caregiver Client Inactive Caregivers Archive Inactive Client Archi…" at bounding box center [491, 147] width 429 height 24
select select "36561"
click at [277, 135] on select "All Cabinets Caregiver Client Inactive Caregivers Archive Inactive Client Archi…" at bounding box center [491, 147] width 429 height 24
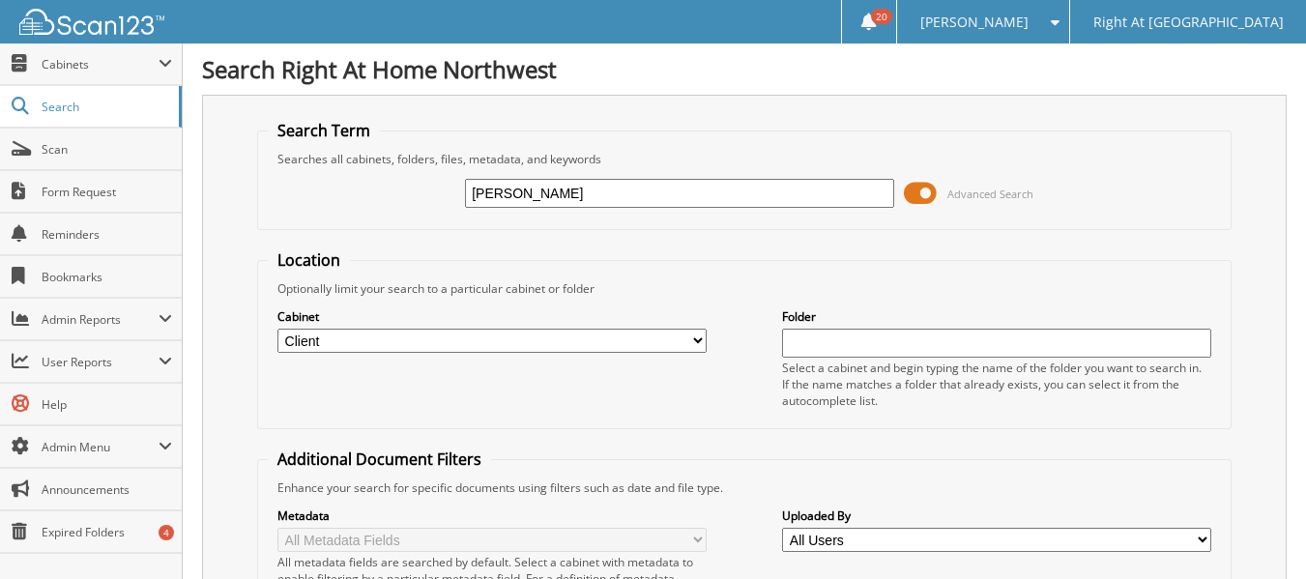
click at [464, 193] on div "[PERSON_NAME] Advanced Search" at bounding box center [744, 193] width 953 height 52
click at [473, 191] on input "[PERSON_NAME]" at bounding box center [679, 193] width 429 height 29
type input "[PERSON_NAME]"
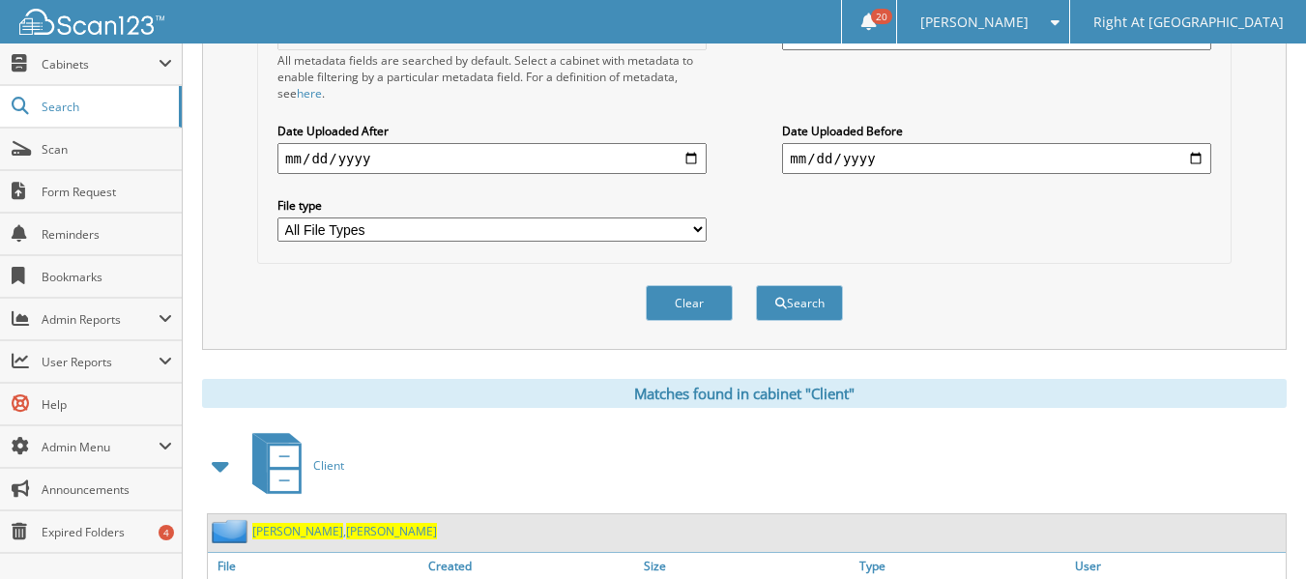
scroll to position [614, 0]
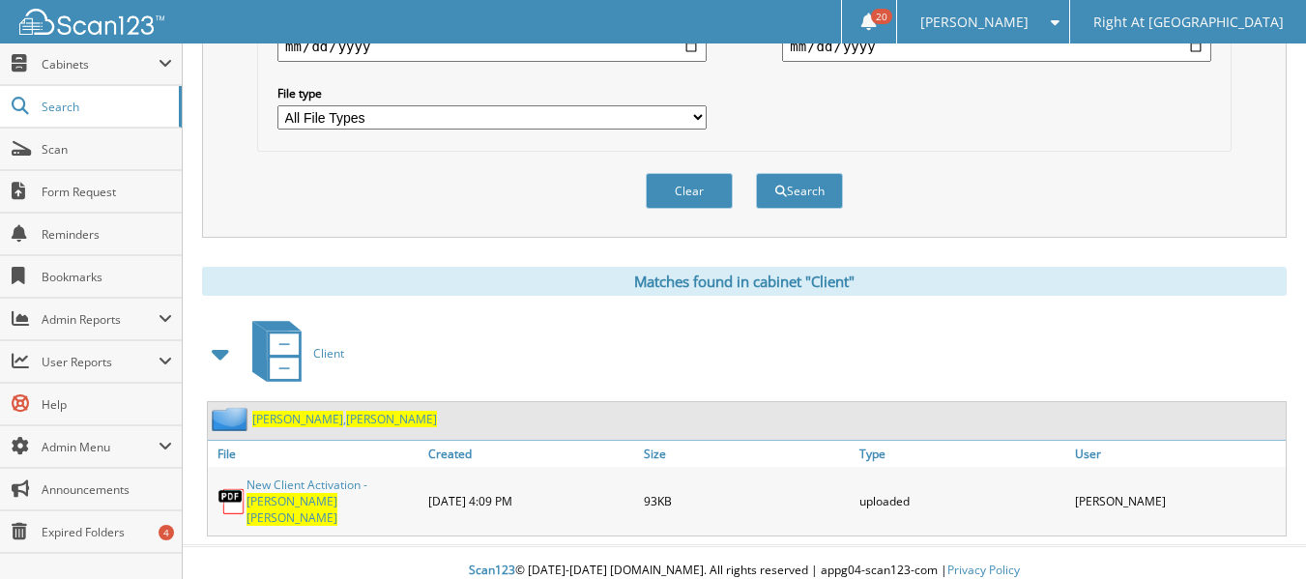
click at [346, 421] on span "Janet" at bounding box center [391, 419] width 91 height 16
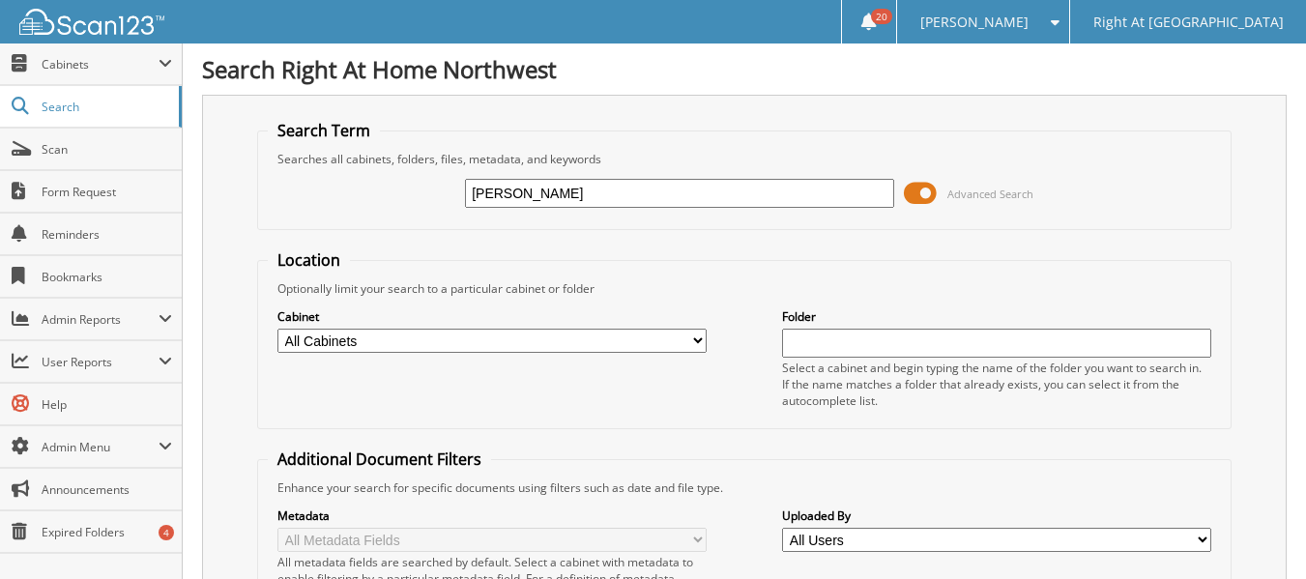
type input "[PERSON_NAME]"
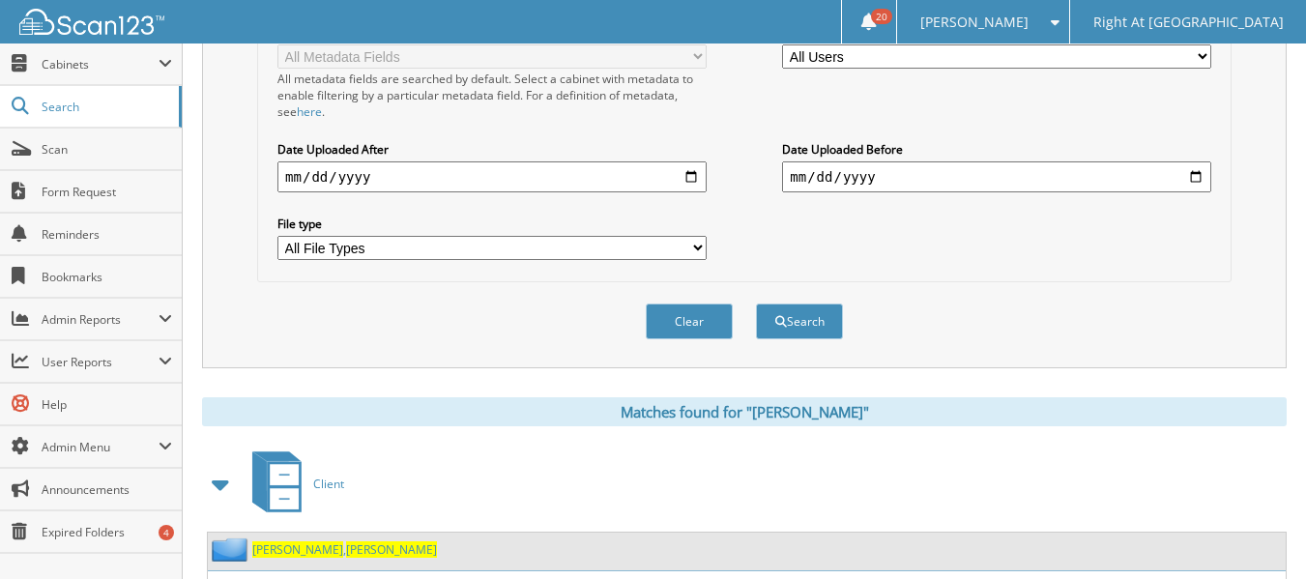
click at [346, 546] on span "Janet" at bounding box center [391, 549] width 91 height 16
